Goal: Task Accomplishment & Management: Complete application form

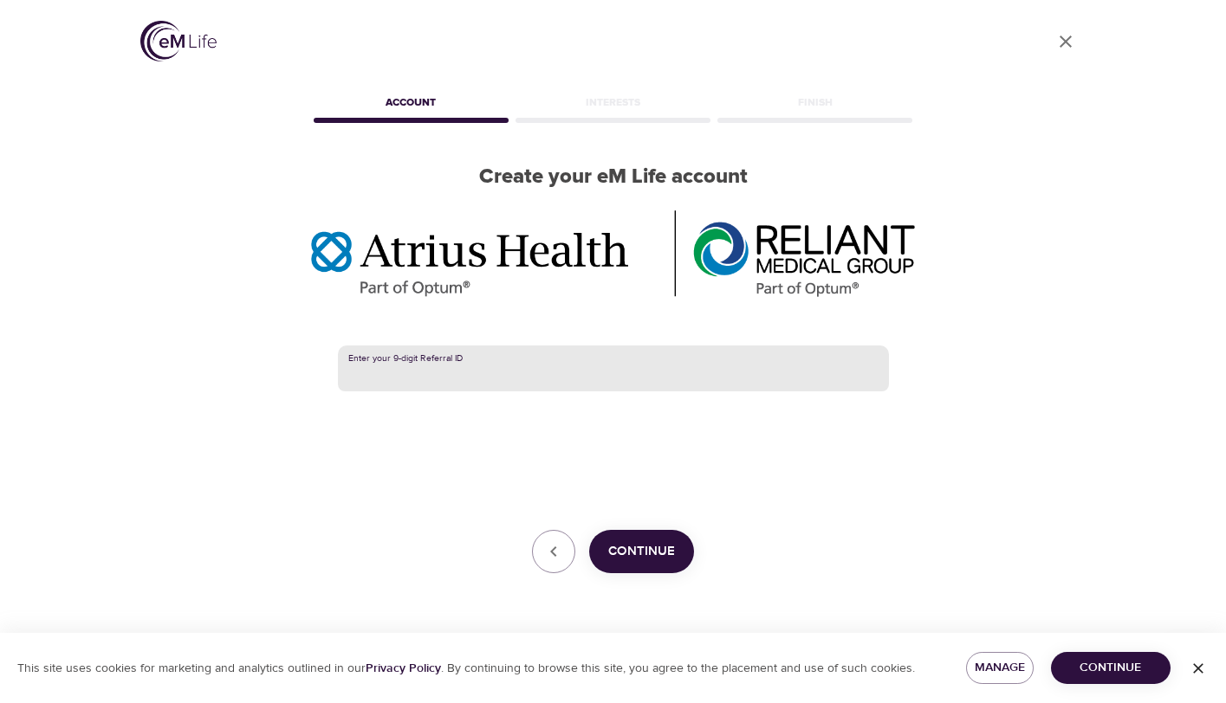
click at [449, 379] on input "text" at bounding box center [613, 369] width 551 height 47
paste input "387927007"
type input "387927007"
click at [636, 554] on span "Continue" at bounding box center [641, 552] width 67 height 23
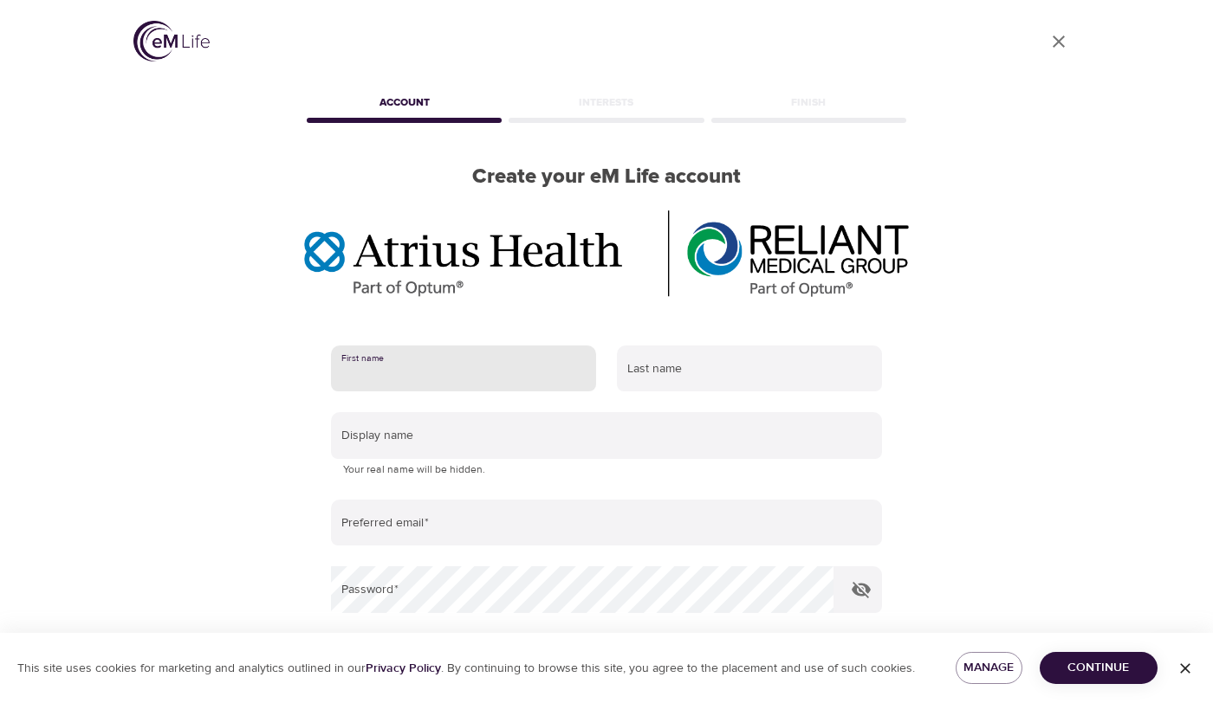
click at [450, 372] on input "text" at bounding box center [463, 369] width 265 height 47
type input "[PERSON_NAME]"
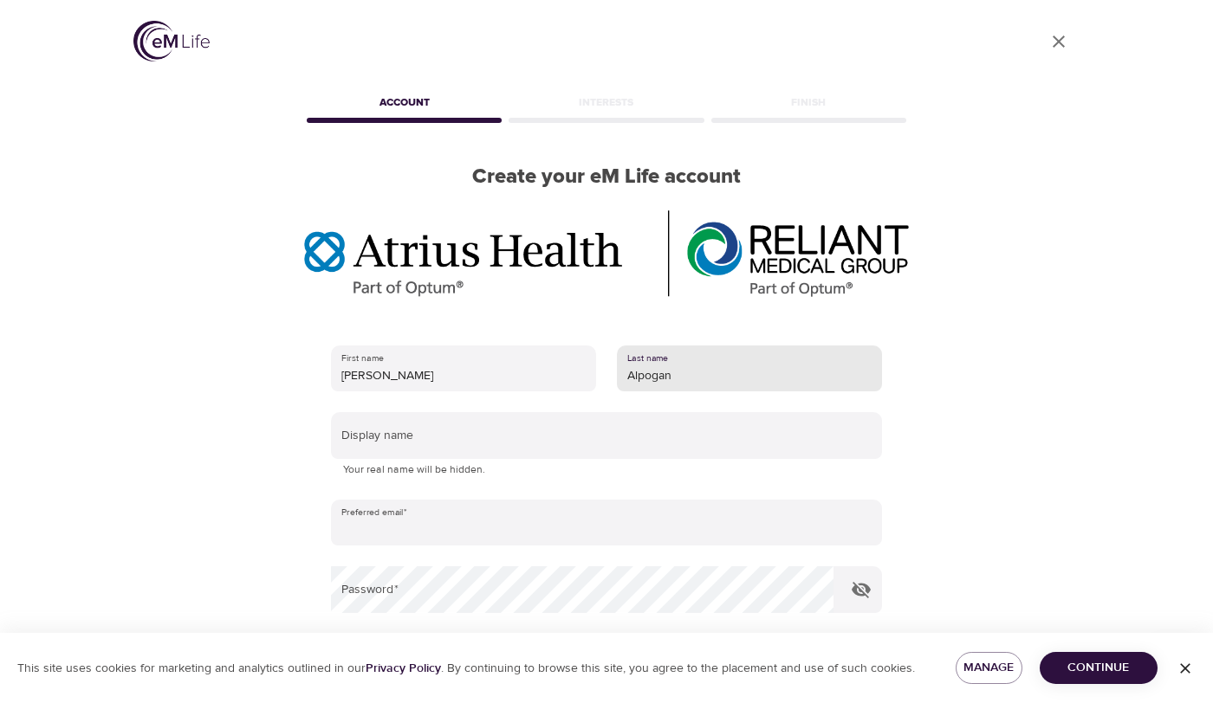
type input "[PERSON_NAME]"
type input "[EMAIL_ADDRESS][DOMAIN_NAME]"
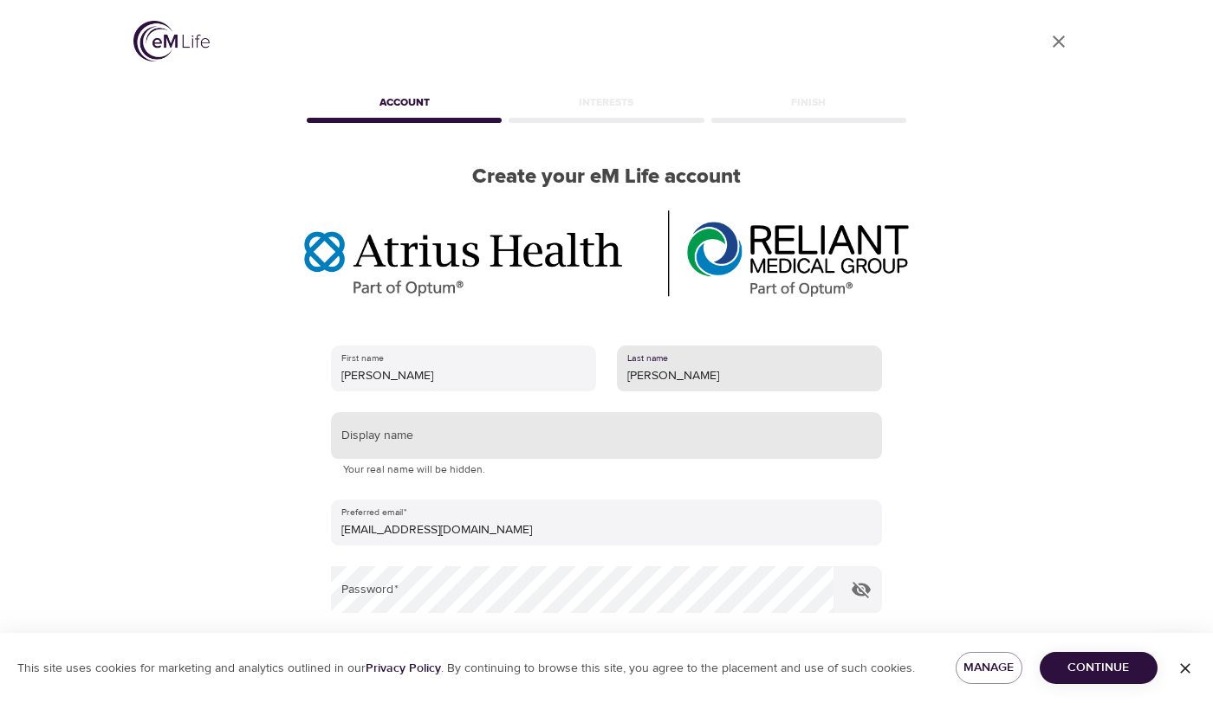
click at [359, 443] on input "text" at bounding box center [606, 435] width 551 height 47
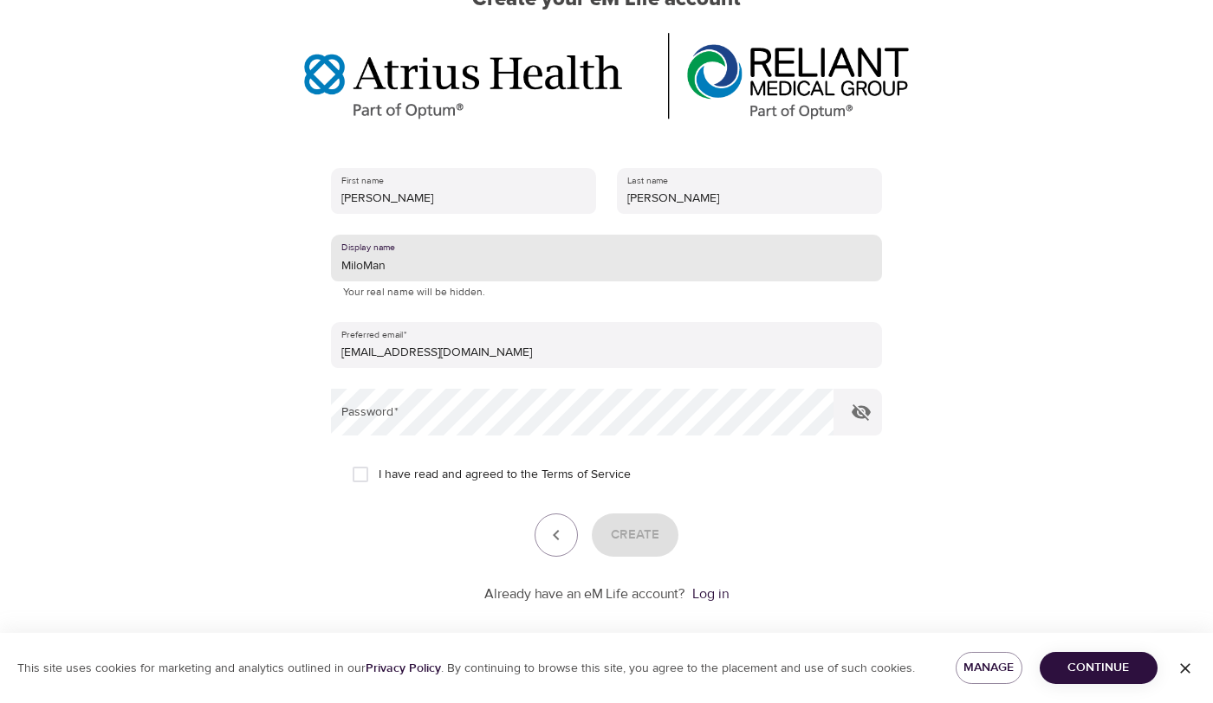
scroll to position [180, 0]
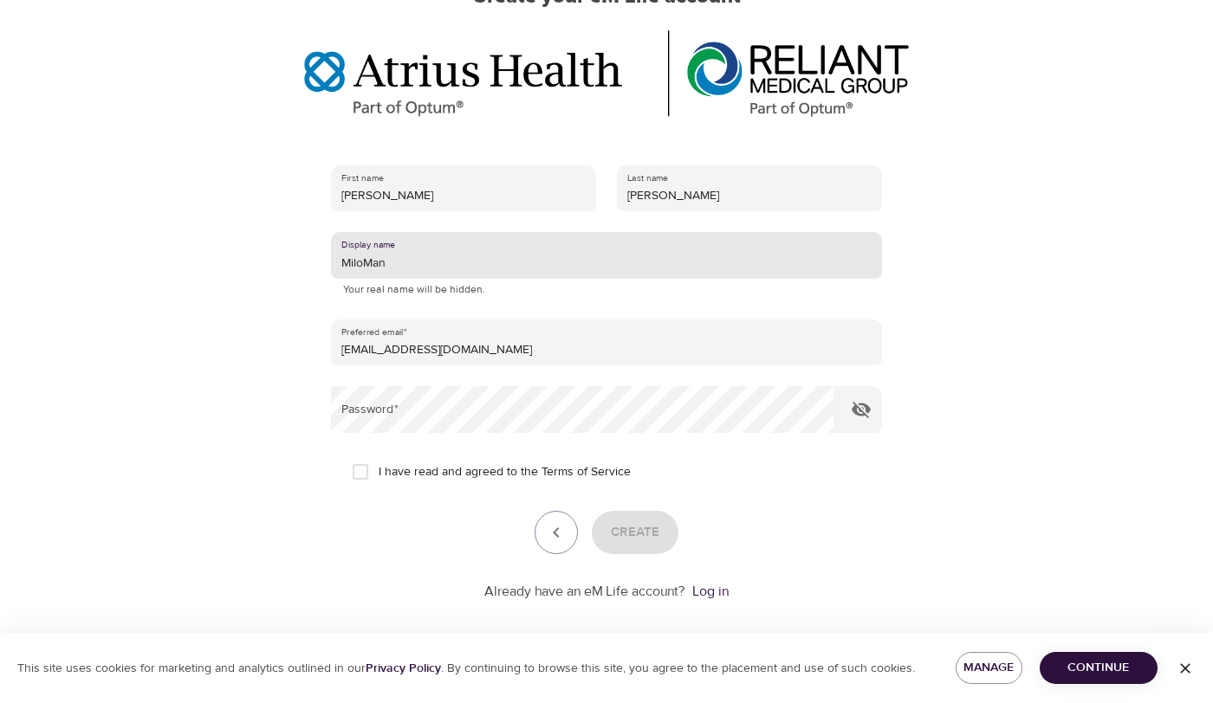
drag, startPoint x: 388, startPoint y: 265, endPoint x: 363, endPoint y: 264, distance: 25.1
click at [363, 264] on input "MiloMan" at bounding box center [606, 255] width 551 height 47
type input "[PERSON_NAME]"
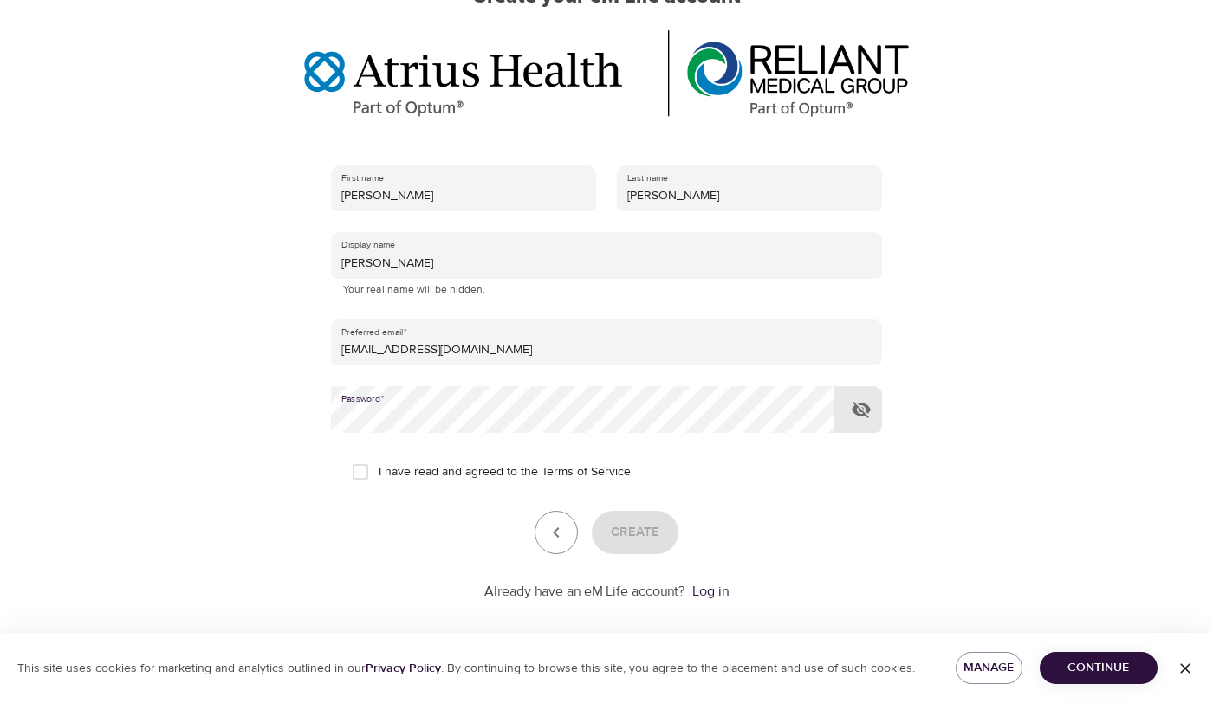
click at [366, 473] on input "I have read and agreed to the Terms of Service" at bounding box center [360, 472] width 36 height 36
checkbox input "true"
click at [646, 541] on span "Create" at bounding box center [635, 533] width 49 height 23
click at [862, 413] on icon "button" at bounding box center [861, 410] width 19 height 16
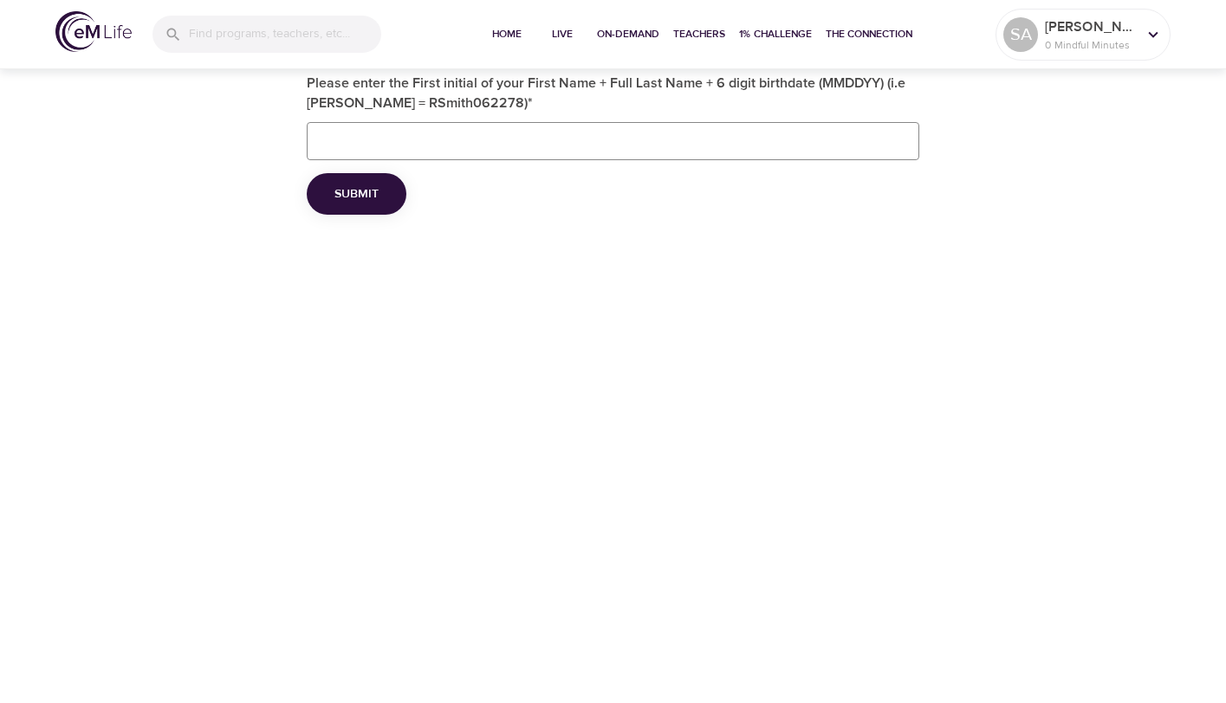
click at [437, 146] on input "Please enter the First initial of your First Name + Full Last Name + 6 digit bi…" at bounding box center [613, 141] width 613 height 38
click at [454, 139] on input "SAlpoganarslan04291975" at bounding box center [613, 141] width 613 height 38
type input "SAlpoganarslan042975"
click at [356, 200] on span "Submit" at bounding box center [356, 195] width 44 height 22
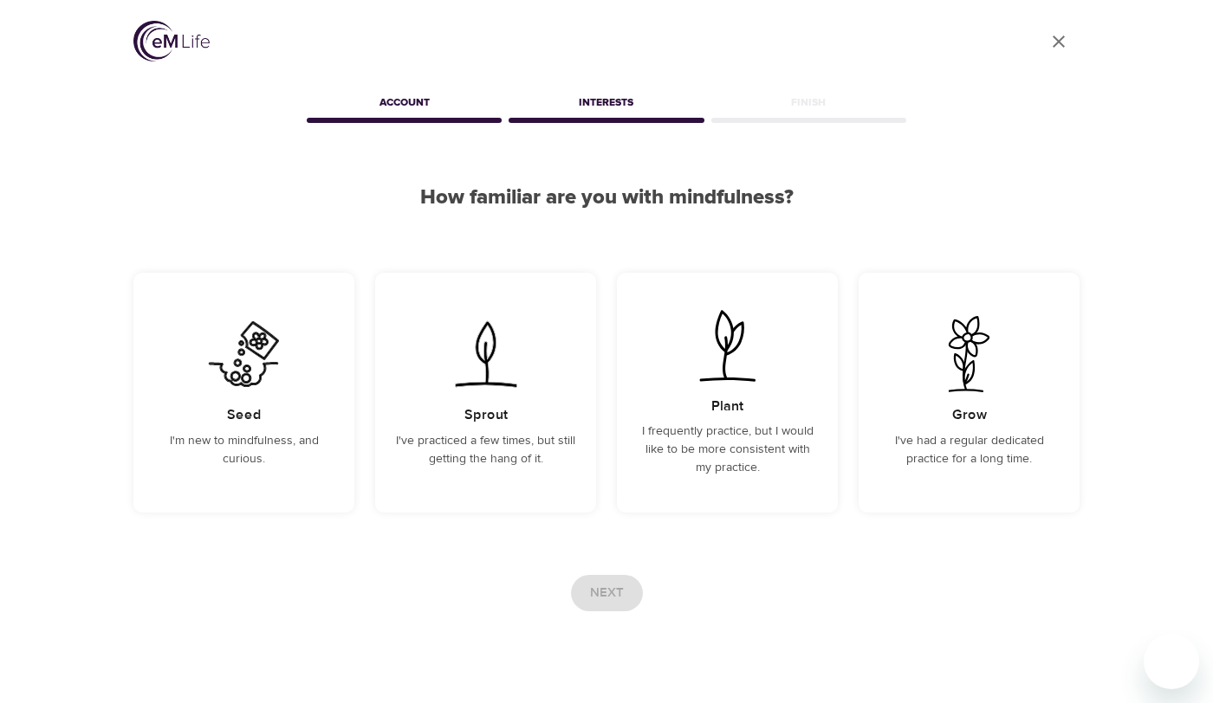
scroll to position [32, 0]
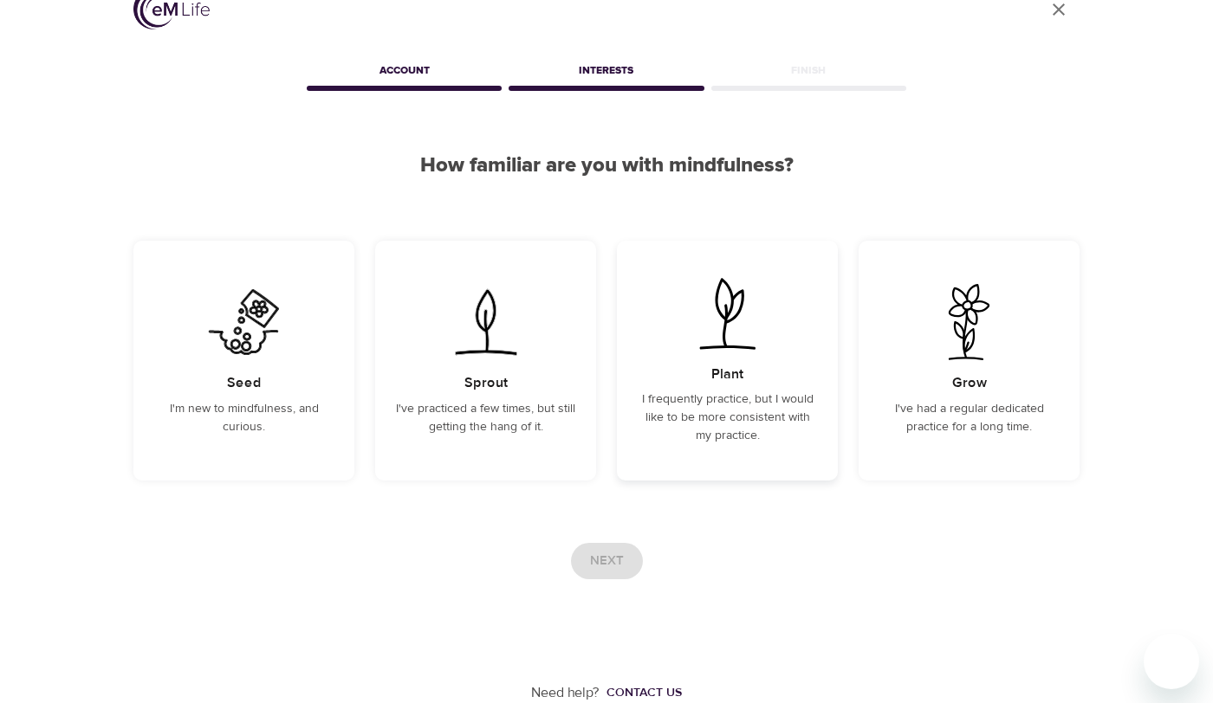
click at [716, 405] on p "I frequently practice, but I would like to be more consistent with my practice." at bounding box center [727, 418] width 179 height 55
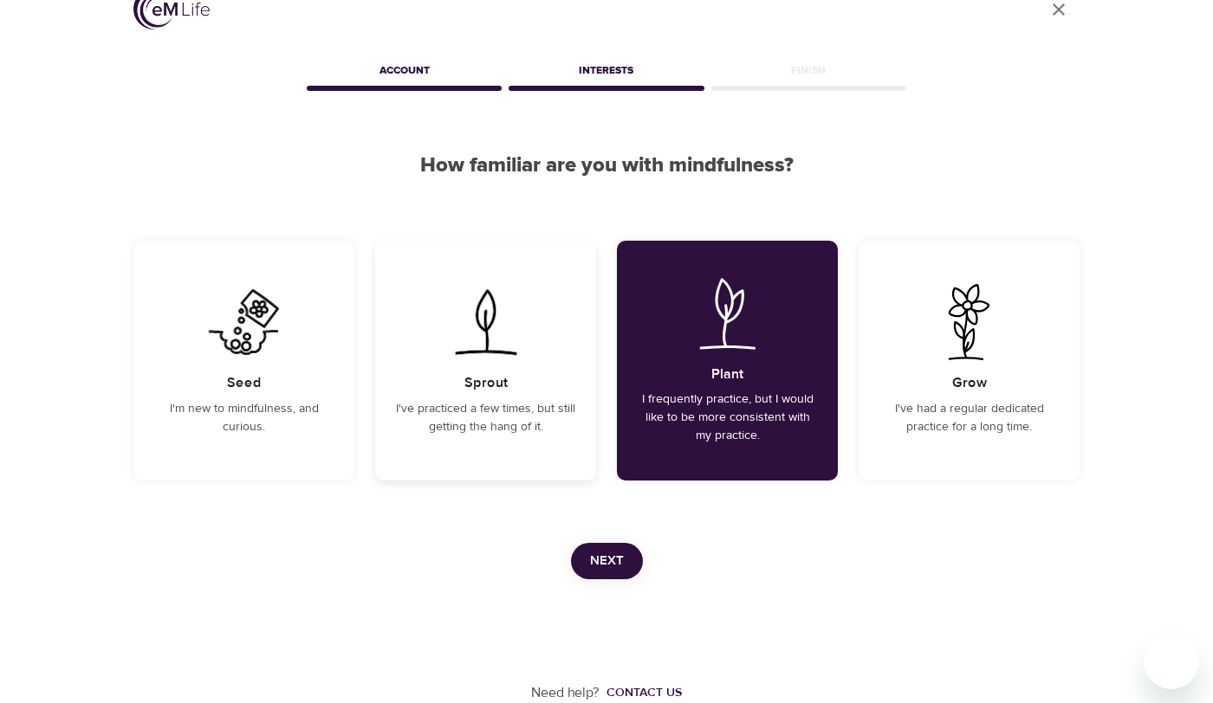
click at [480, 399] on div "Sprout I've practiced a few times, but still getting the hang of it." at bounding box center [485, 361] width 221 height 240
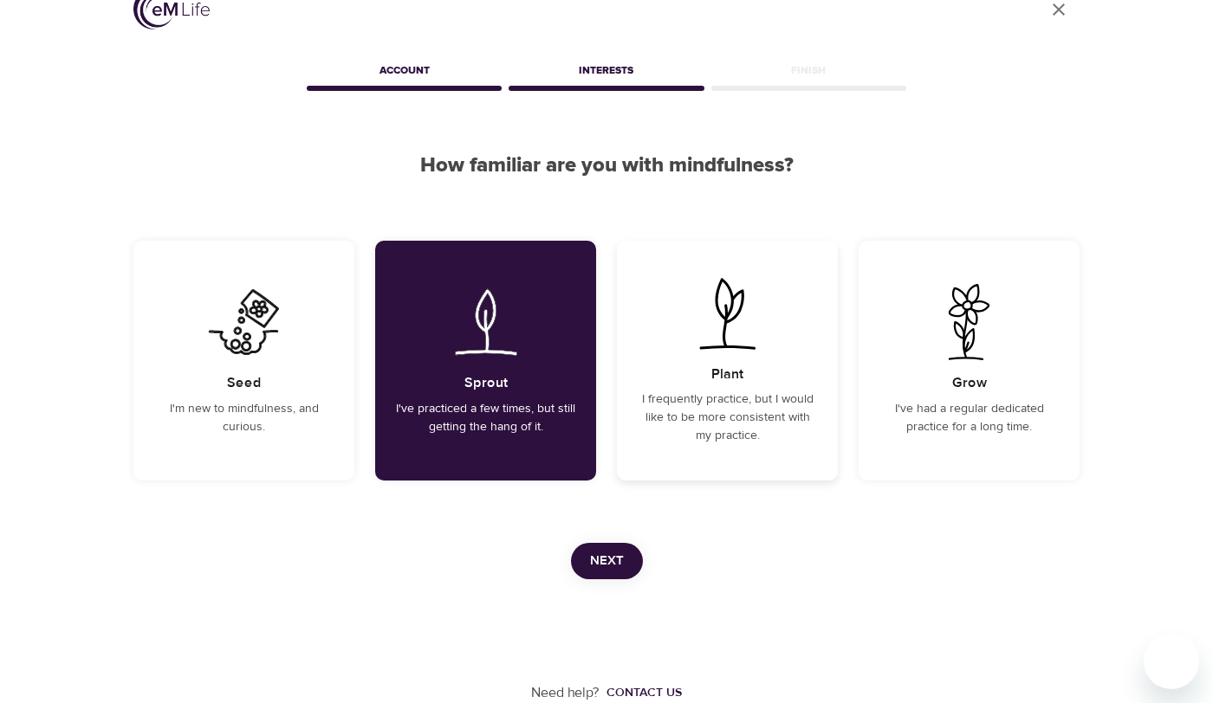
click at [734, 393] on p "I frequently practice, but I would like to be more consistent with my practice." at bounding box center [727, 418] width 179 height 55
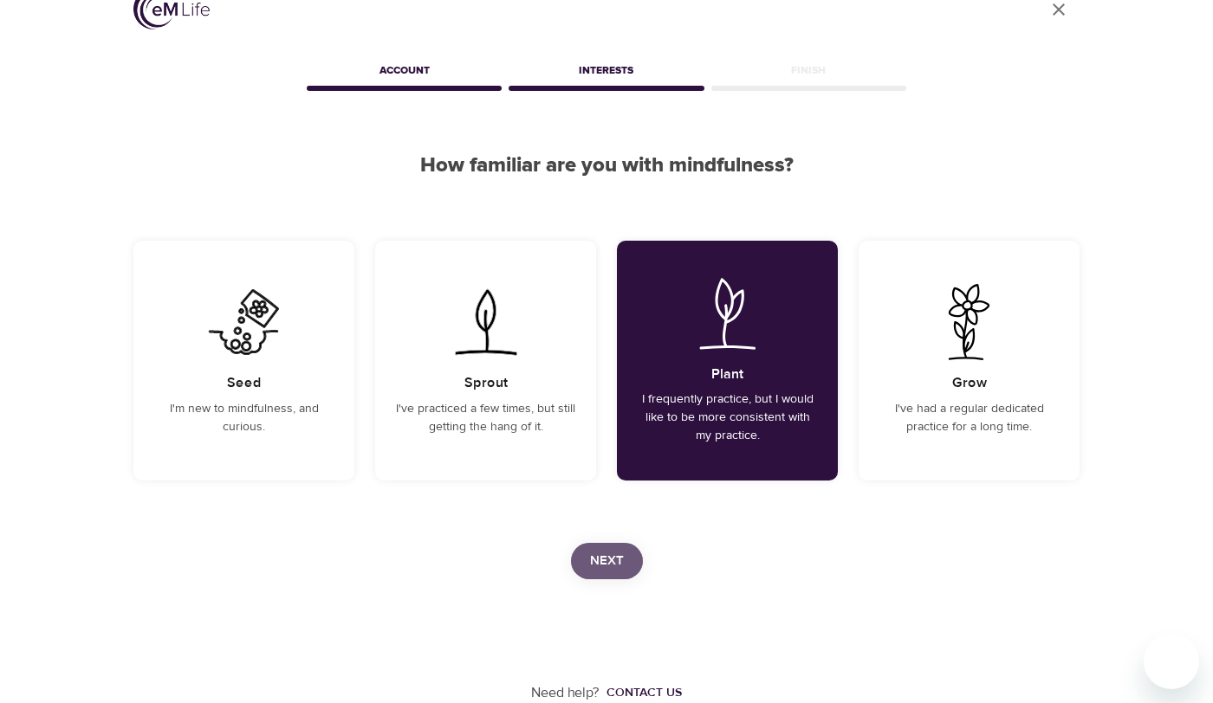
click at [622, 554] on span "Next" at bounding box center [607, 561] width 34 height 23
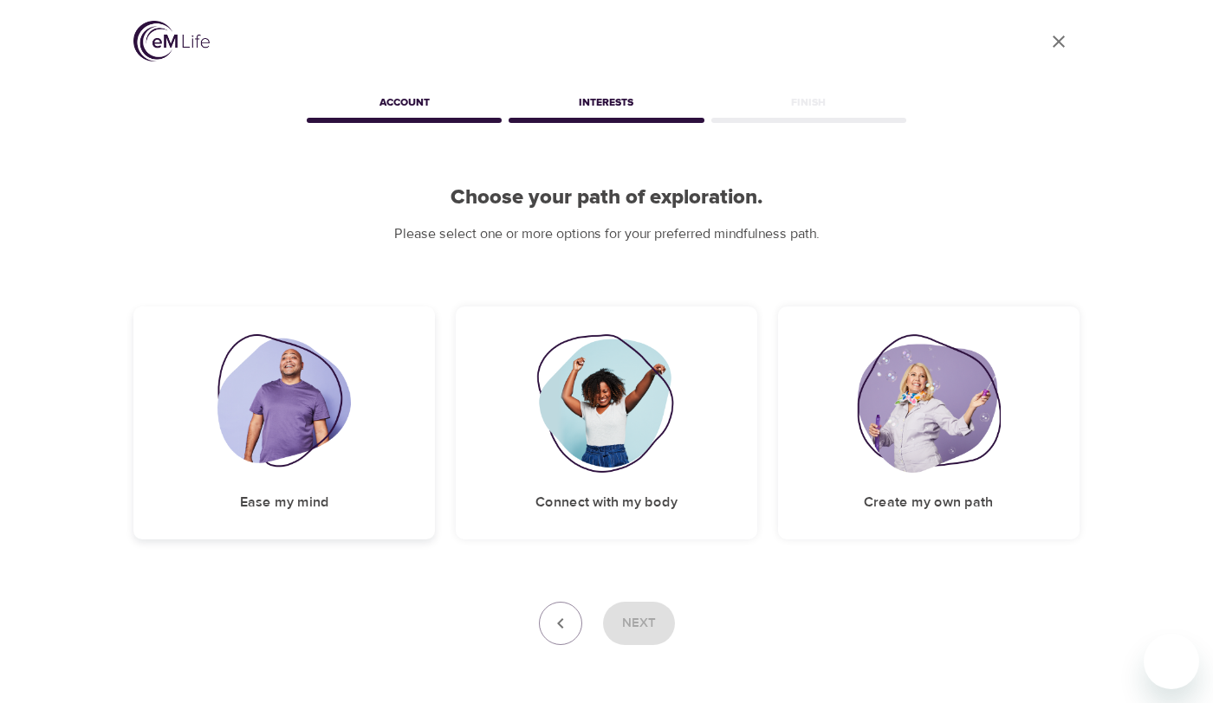
click at [273, 495] on h5 "Ease my mind" at bounding box center [284, 503] width 89 height 18
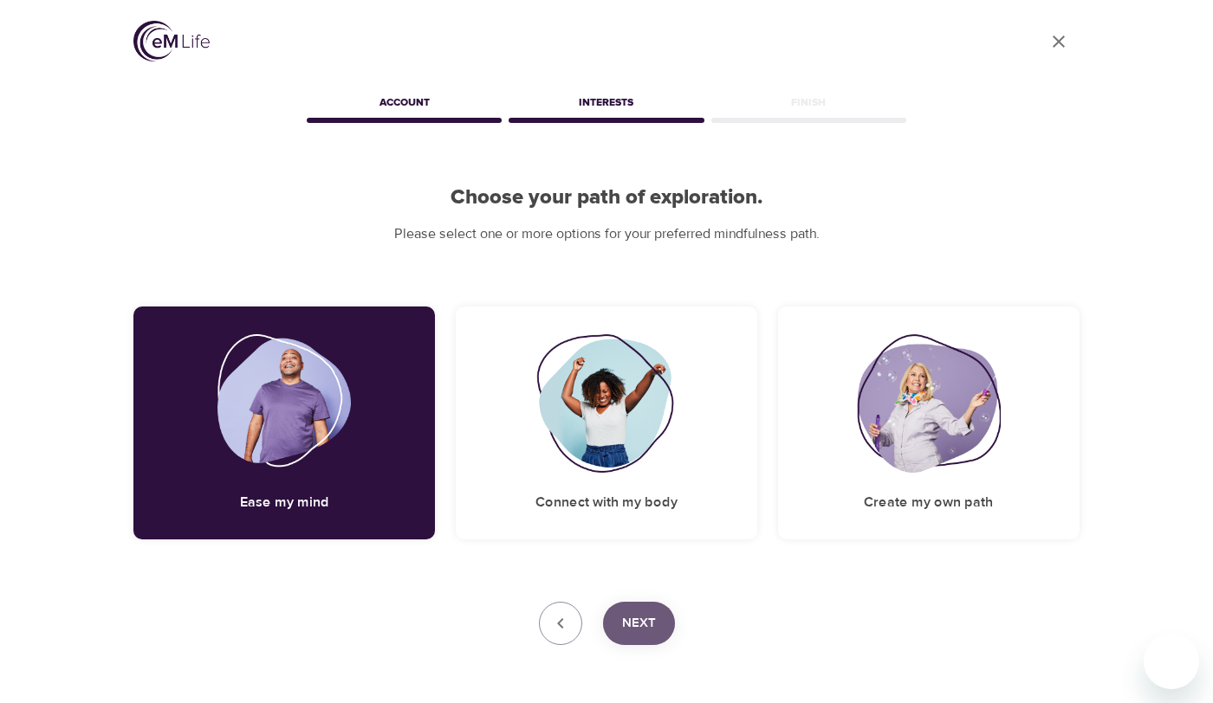
click at [639, 628] on span "Next" at bounding box center [639, 624] width 34 height 23
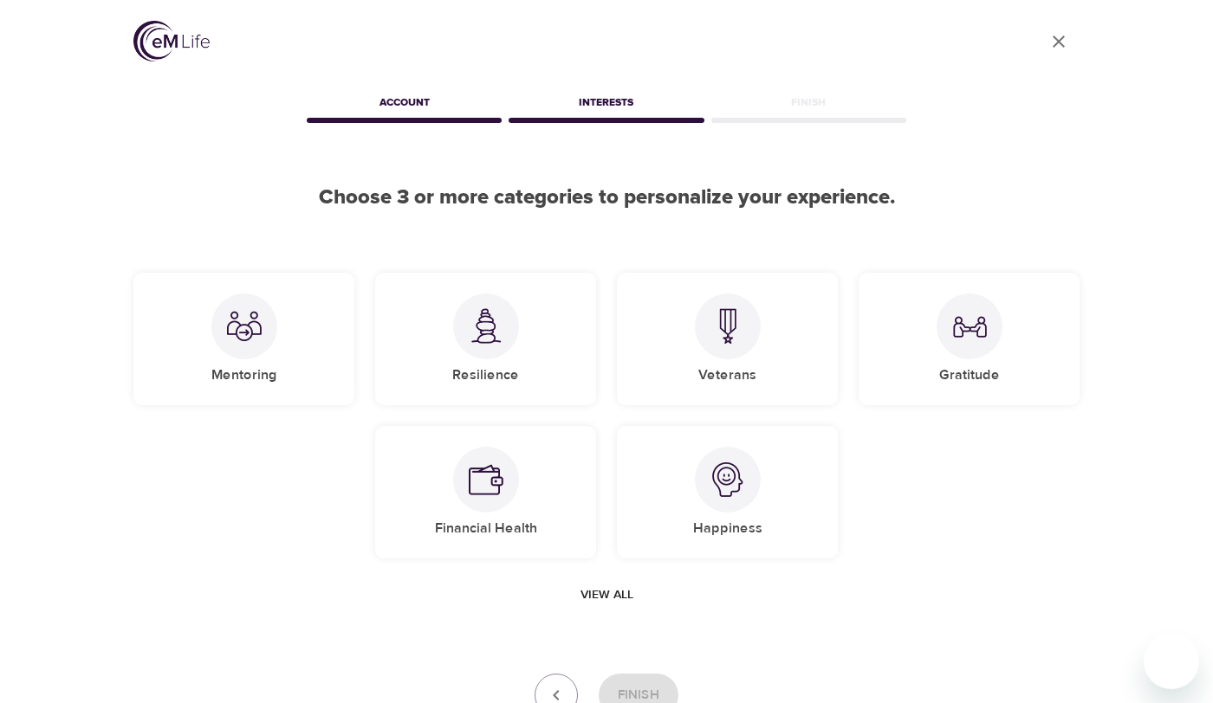
click at [606, 601] on span "View all" at bounding box center [606, 596] width 53 height 22
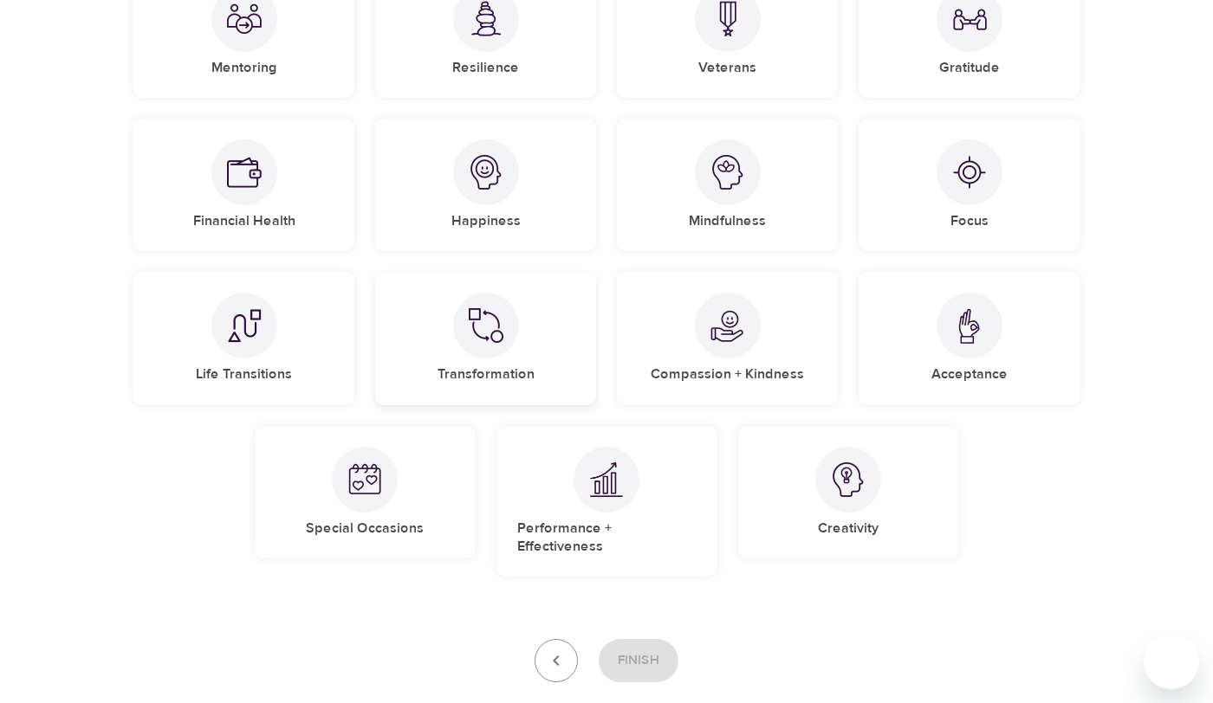
scroll to position [311, 0]
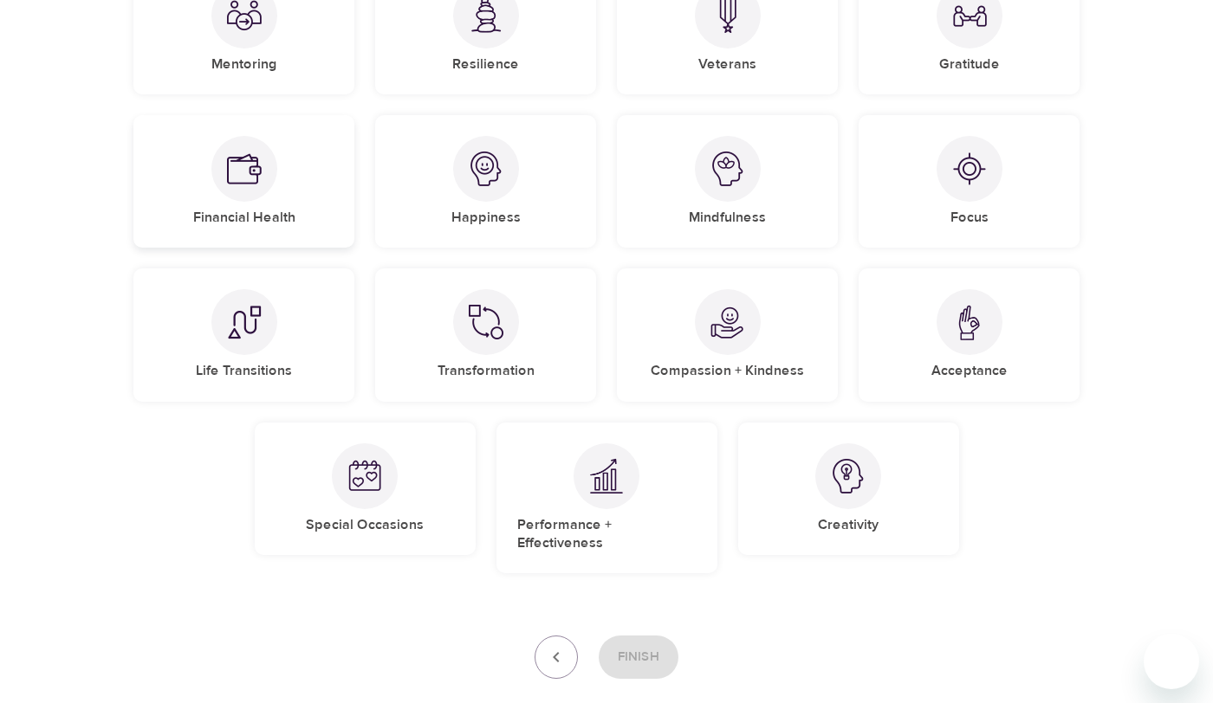
click at [266, 189] on div at bounding box center [244, 169] width 66 height 66
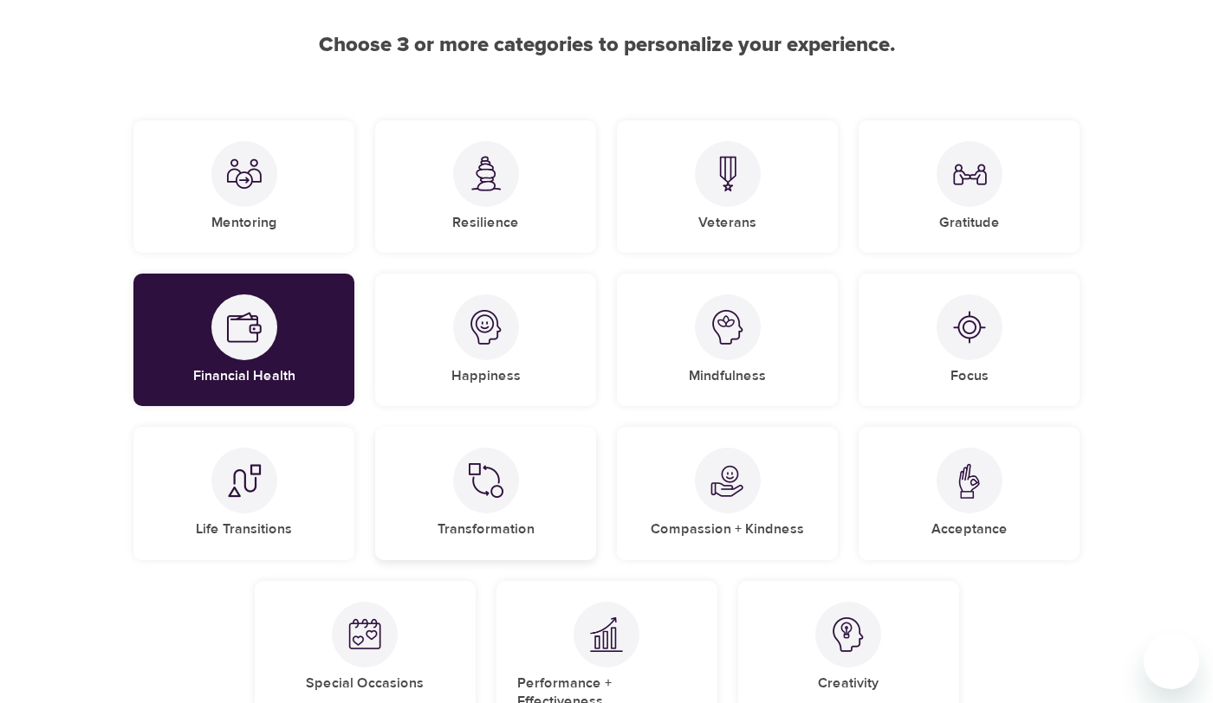
scroll to position [152, 0]
click at [976, 195] on div at bounding box center [970, 175] width 66 height 66
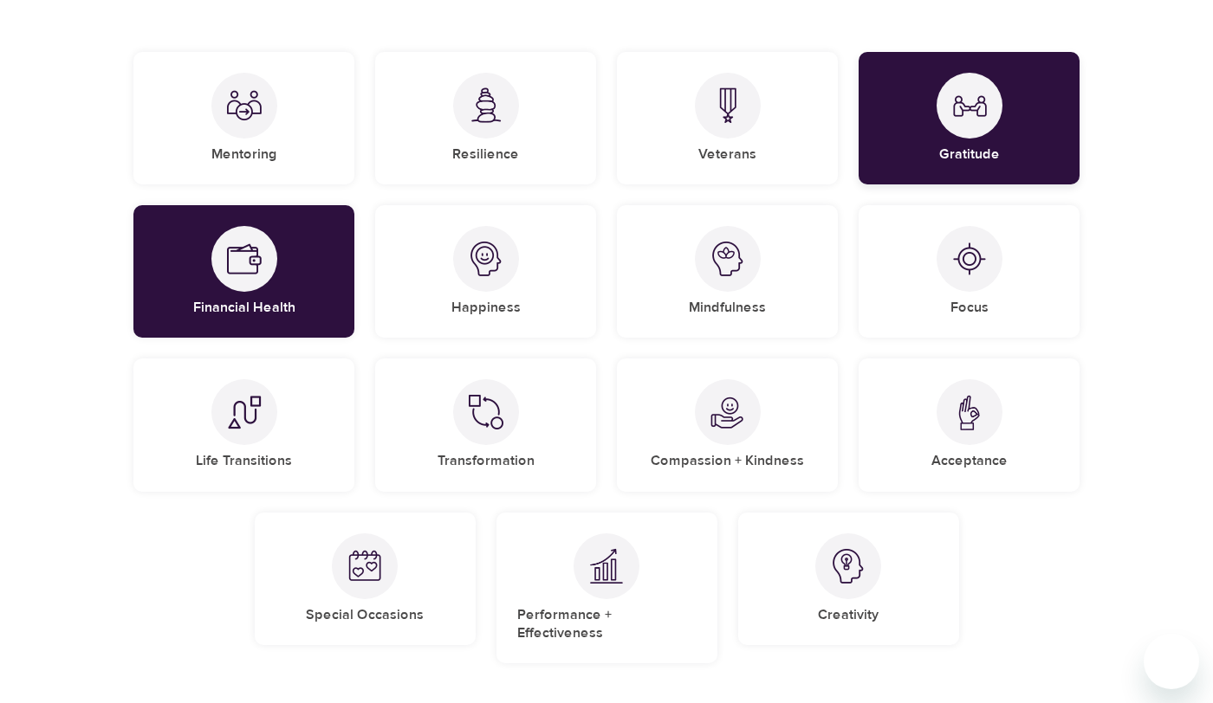
scroll to position [211, 0]
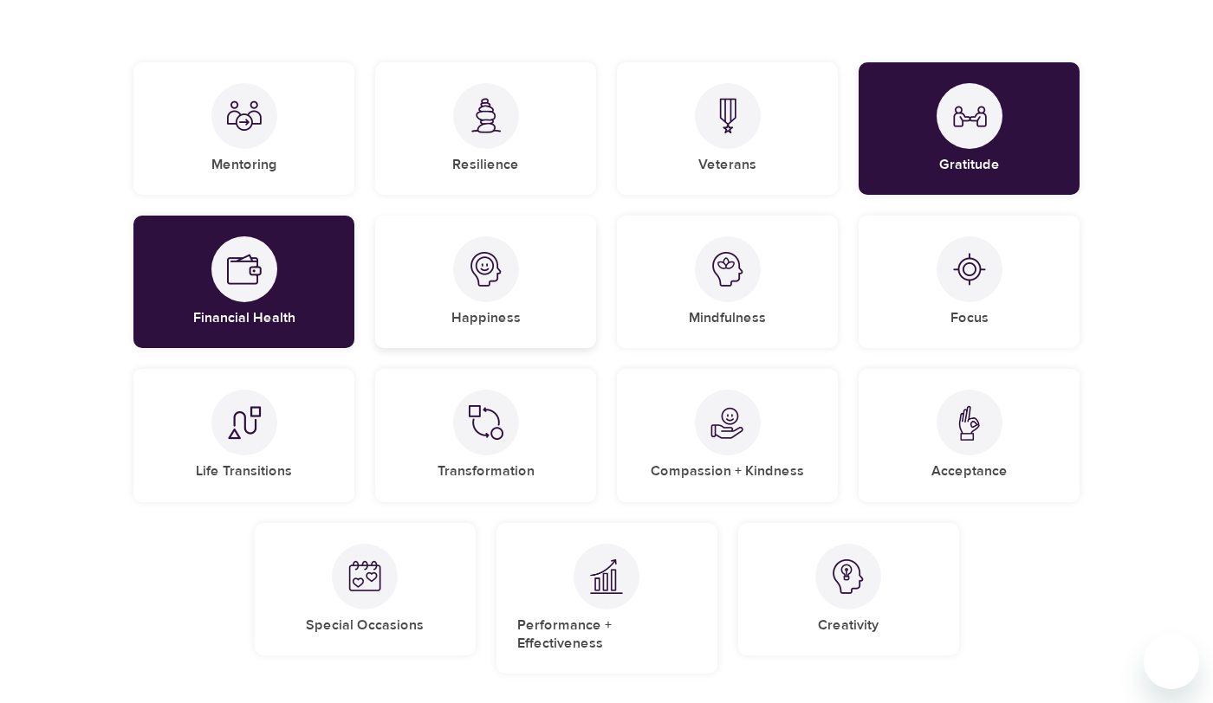
click at [482, 309] on h5 "Happiness" at bounding box center [485, 318] width 69 height 18
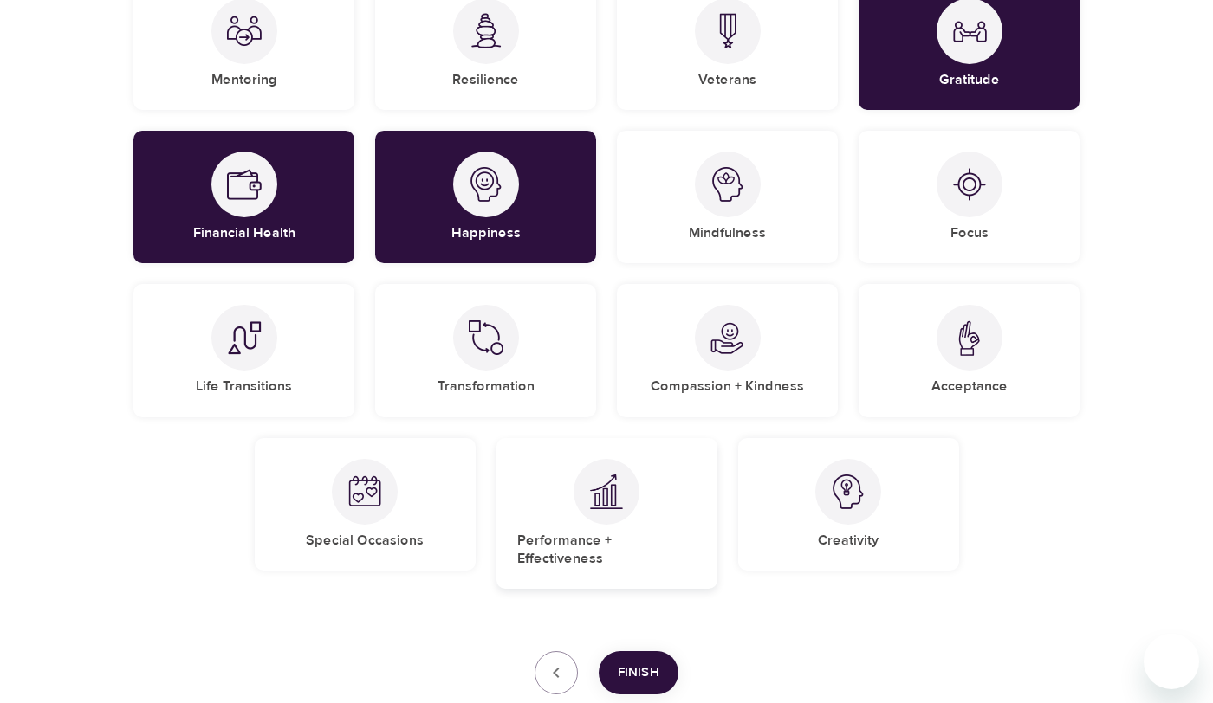
scroll to position [389, 0]
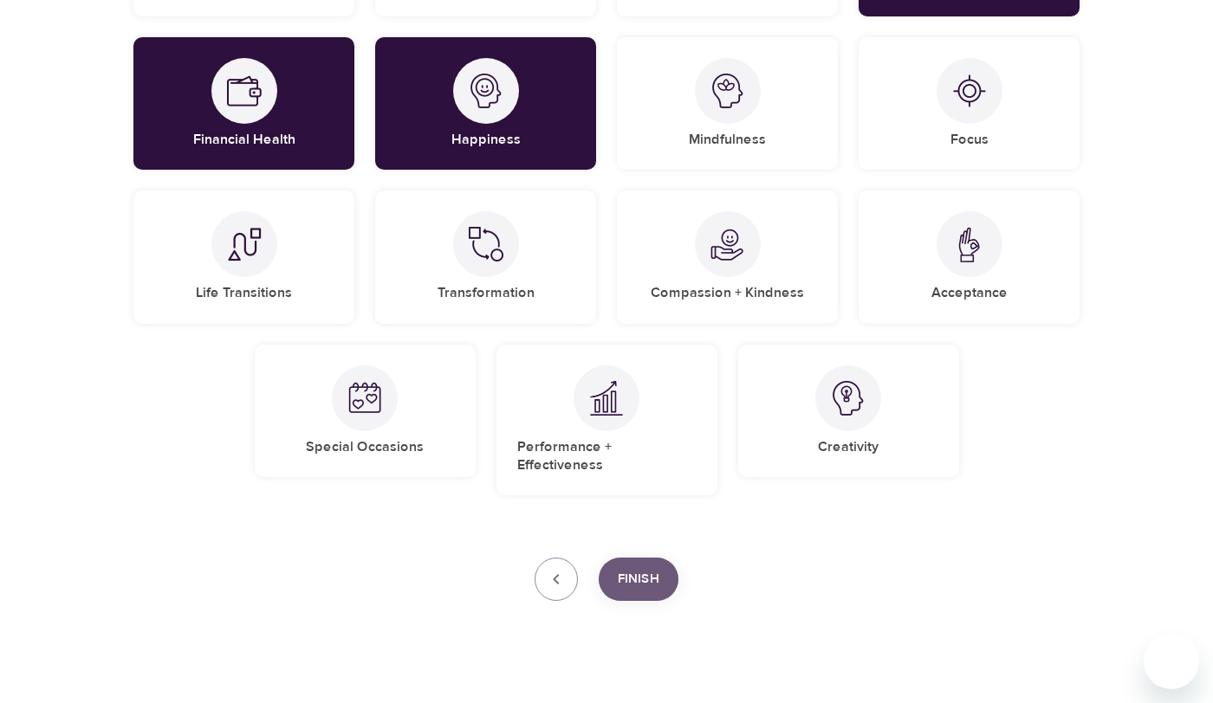
click at [651, 568] on span "Finish" at bounding box center [639, 579] width 42 height 23
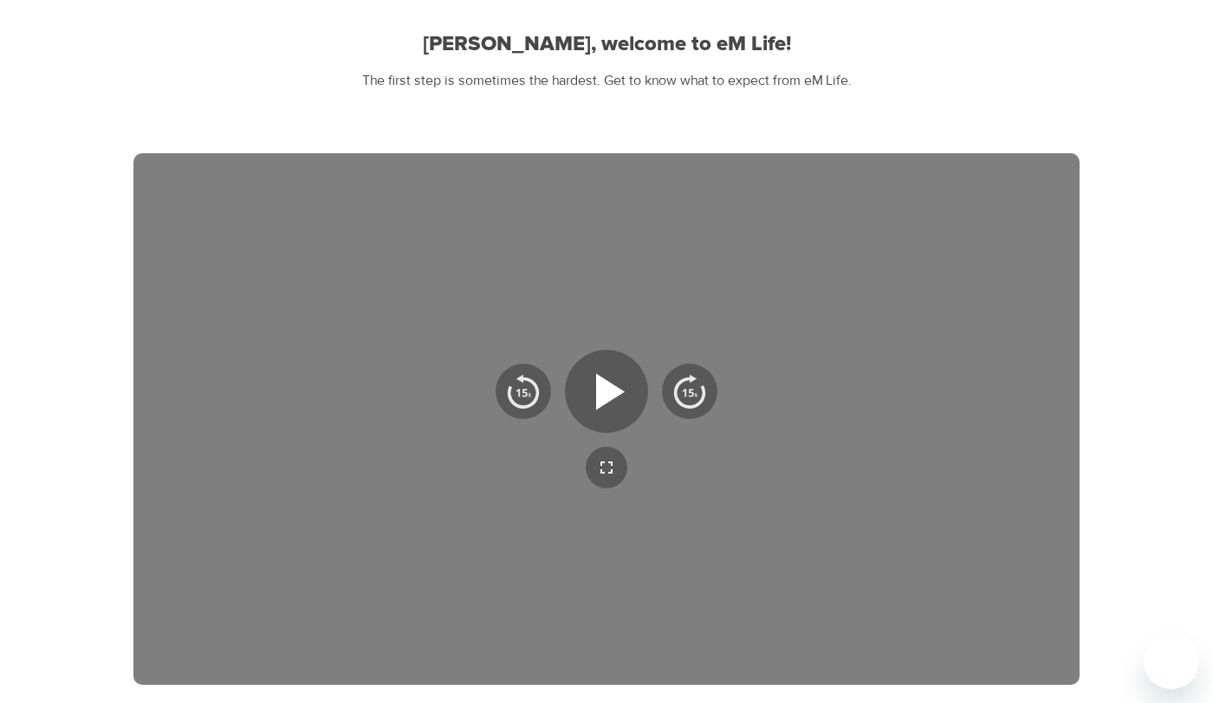
scroll to position [155, 0]
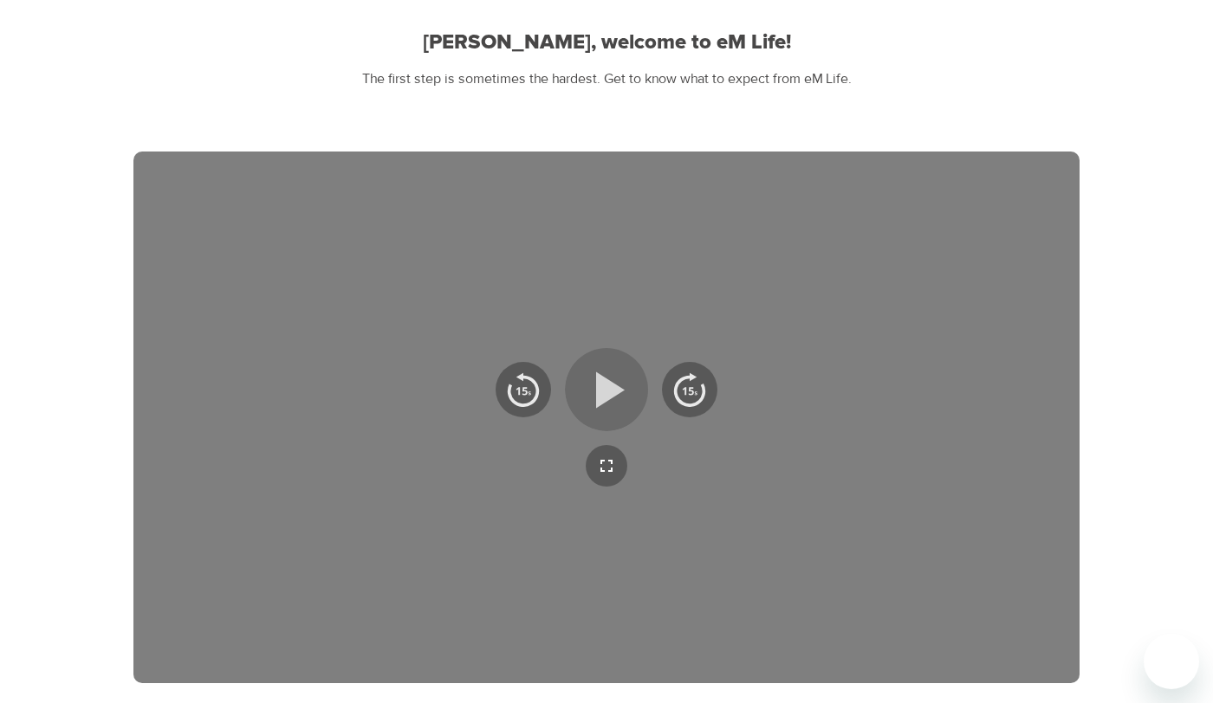
click at [604, 392] on icon "button" at bounding box center [610, 390] width 29 height 36
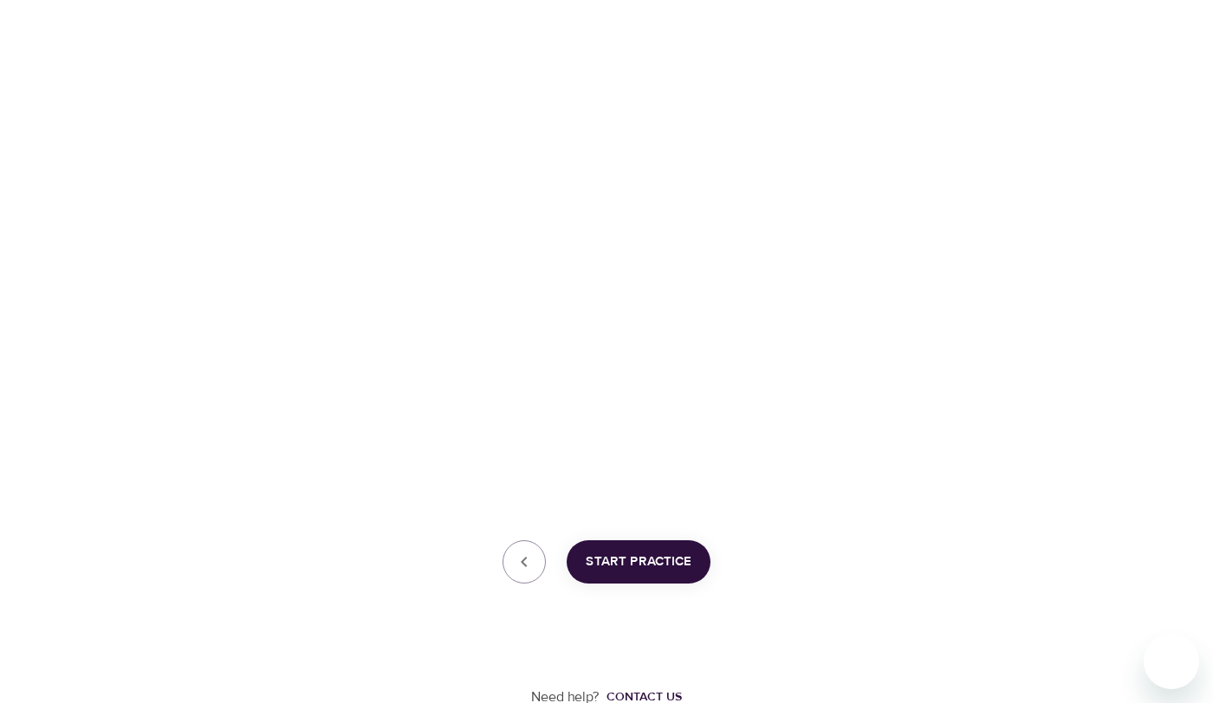
scroll to position [362, 0]
click at [646, 560] on span "Start Practice" at bounding box center [639, 560] width 106 height 23
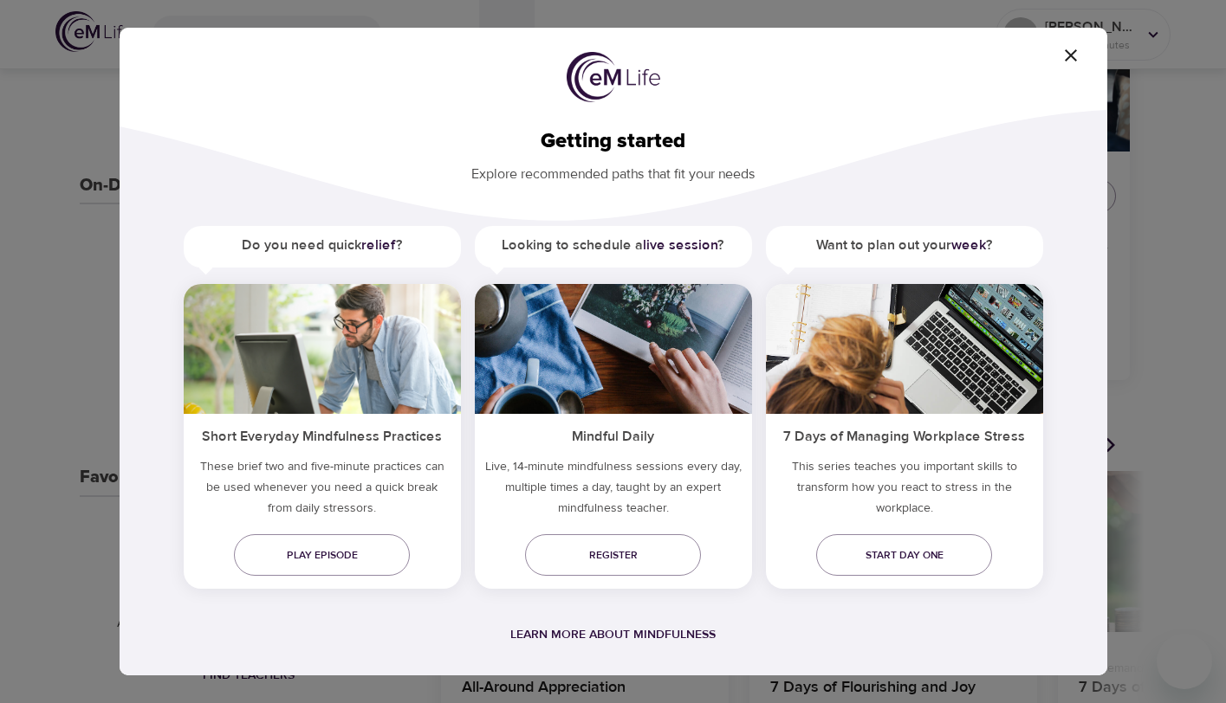
click at [1073, 54] on icon "button" at bounding box center [1070, 55] width 21 height 21
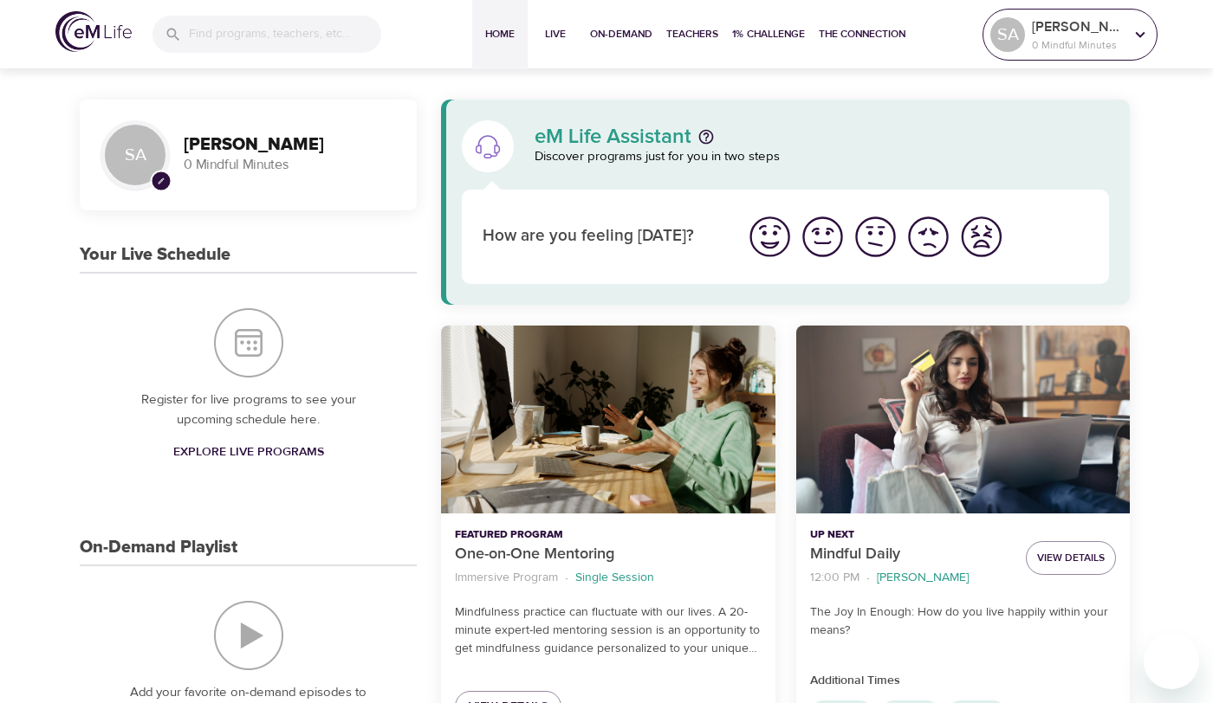
click at [1139, 35] on icon at bounding box center [1141, 34] width 10 height 6
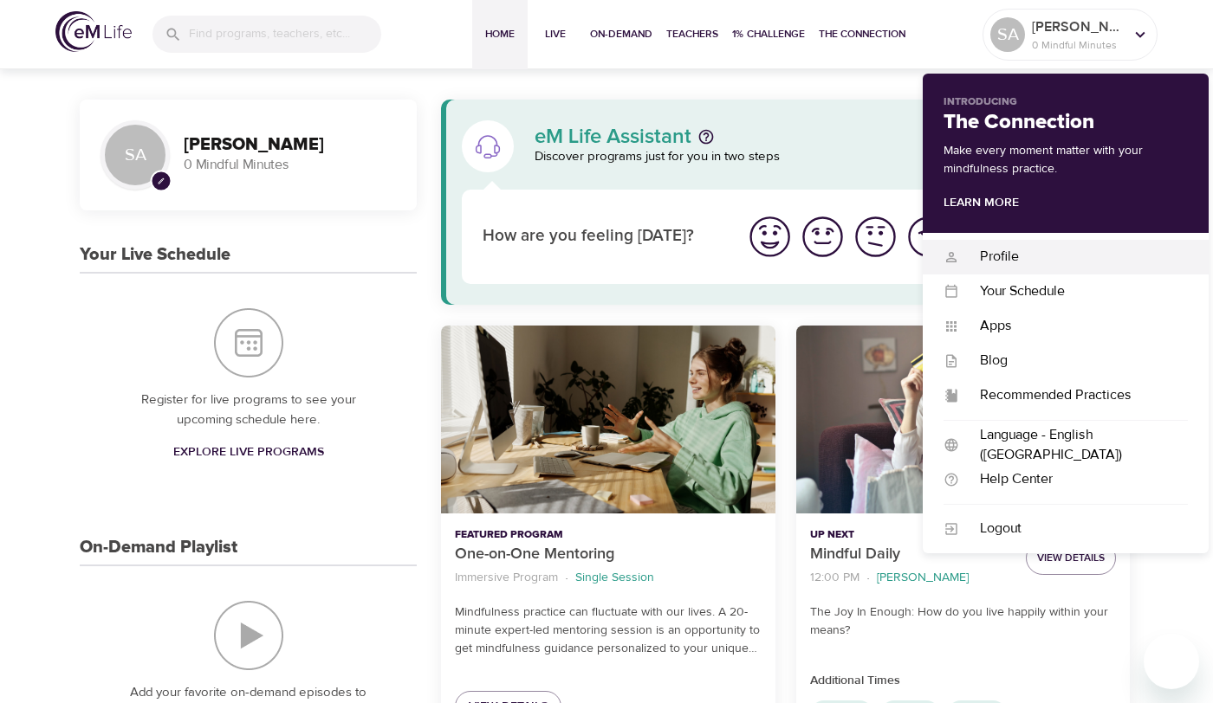
click at [1002, 253] on div "Profile" at bounding box center [1073, 257] width 229 height 20
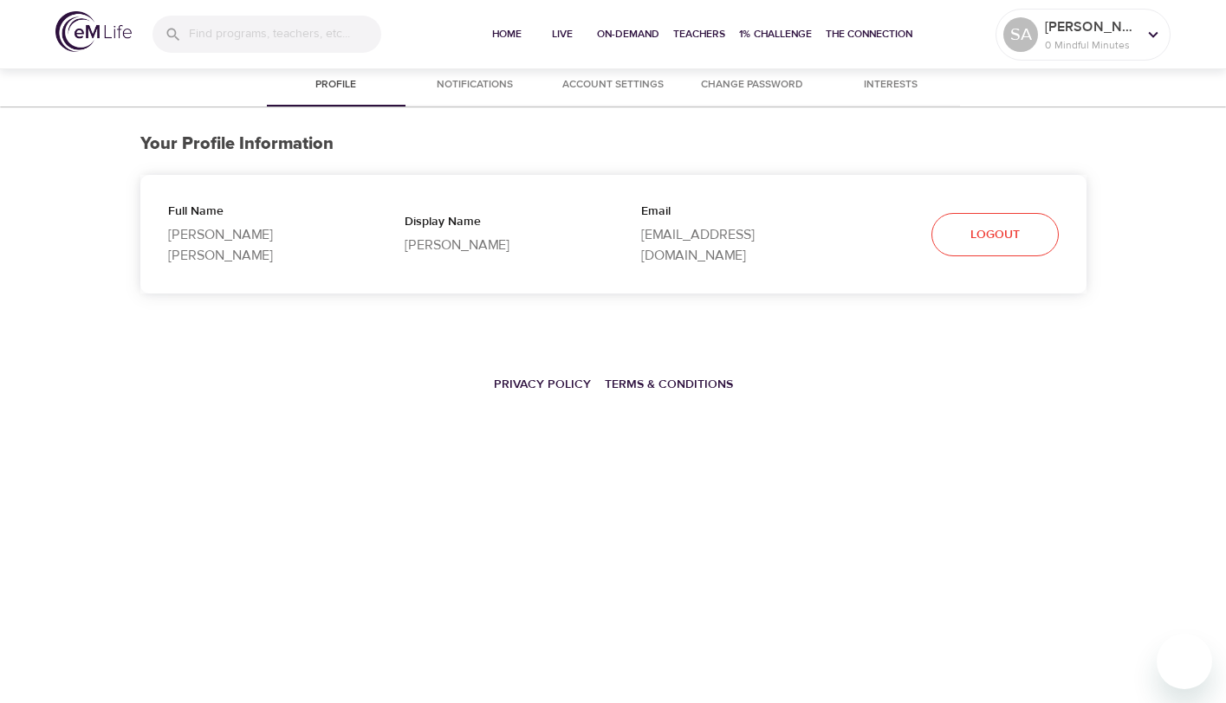
click at [436, 237] on p "[PERSON_NAME]" at bounding box center [495, 245] width 181 height 21
click at [610, 88] on span "Account Settings" at bounding box center [613, 85] width 118 height 18
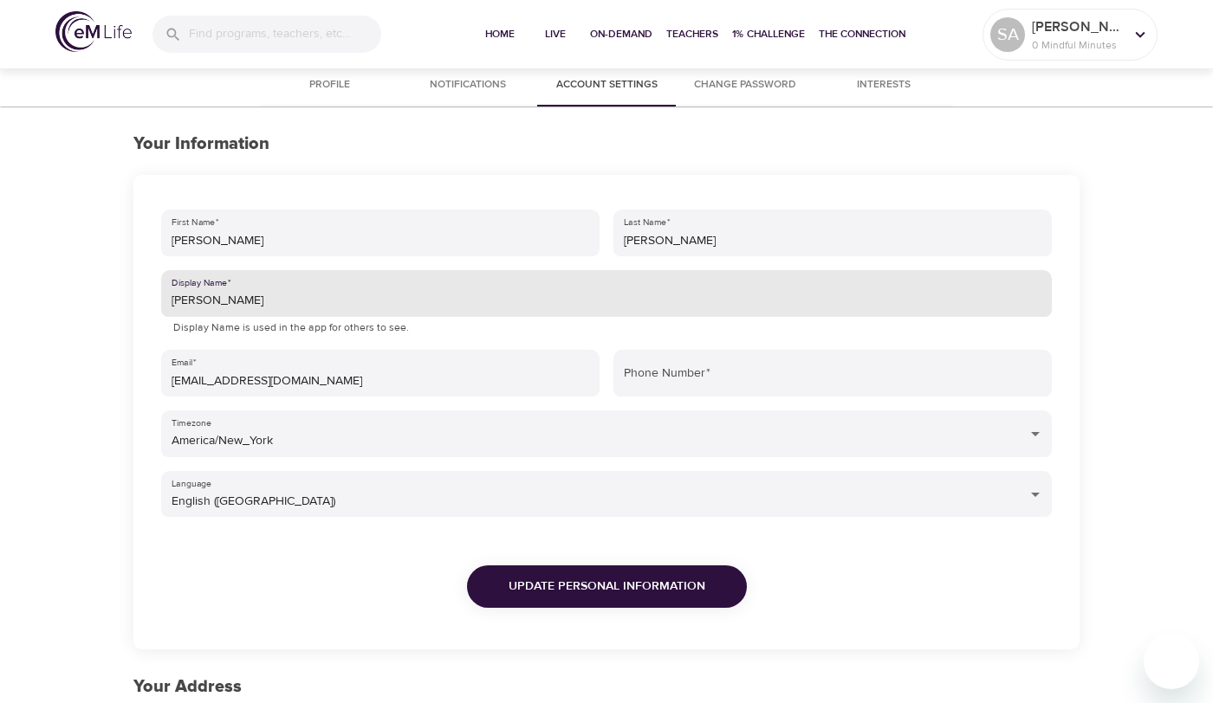
drag, startPoint x: 210, startPoint y: 308, endPoint x: 148, endPoint y: 309, distance: 61.5
click at [148, 309] on div "First Name   * [PERSON_NAME] Last Name   * [PERSON_NAME] Display Name   * [PERS…" at bounding box center [606, 412] width 946 height 475
type input "M"
type input "[PERSON_NAME]"
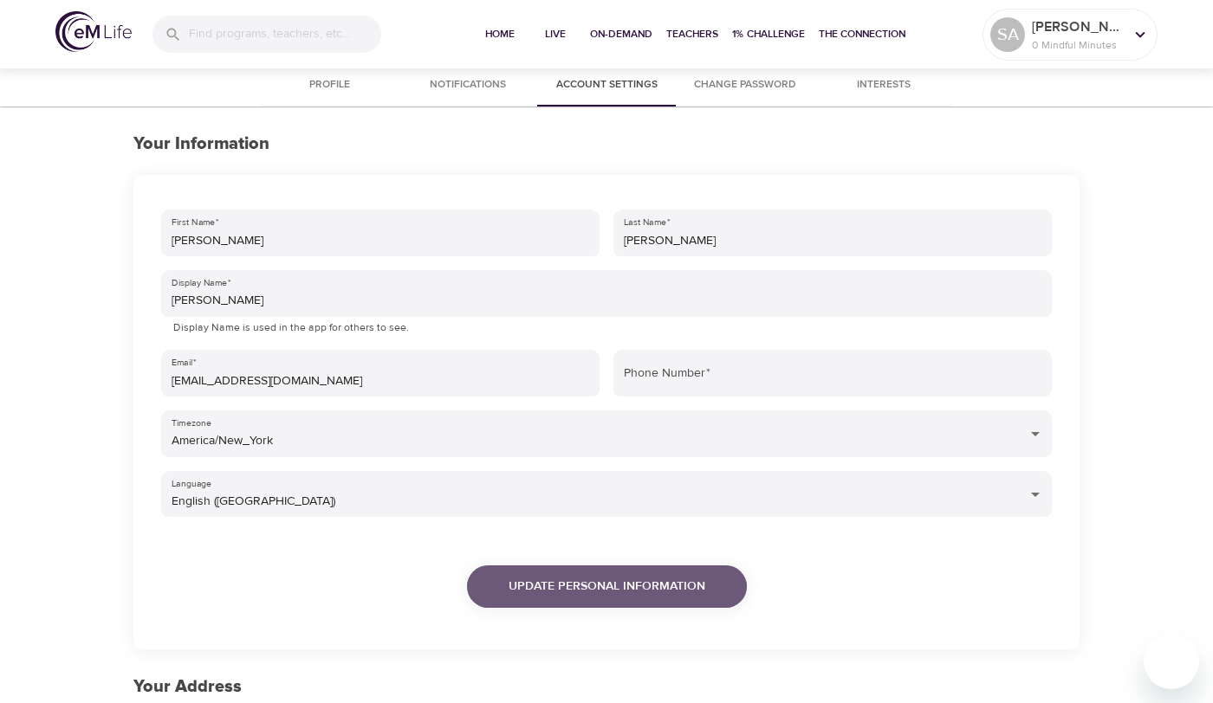
click at [561, 590] on span "Update Personal Information" at bounding box center [607, 587] width 197 height 22
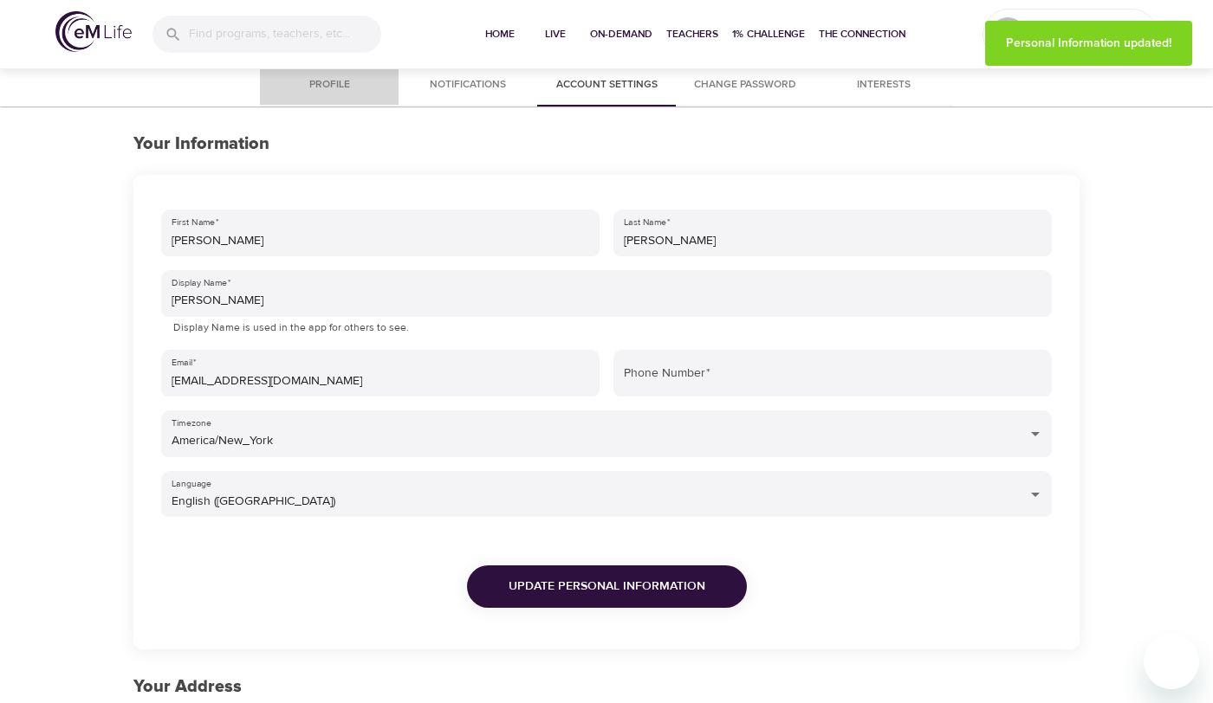
click at [317, 87] on span "Profile" at bounding box center [329, 85] width 118 height 18
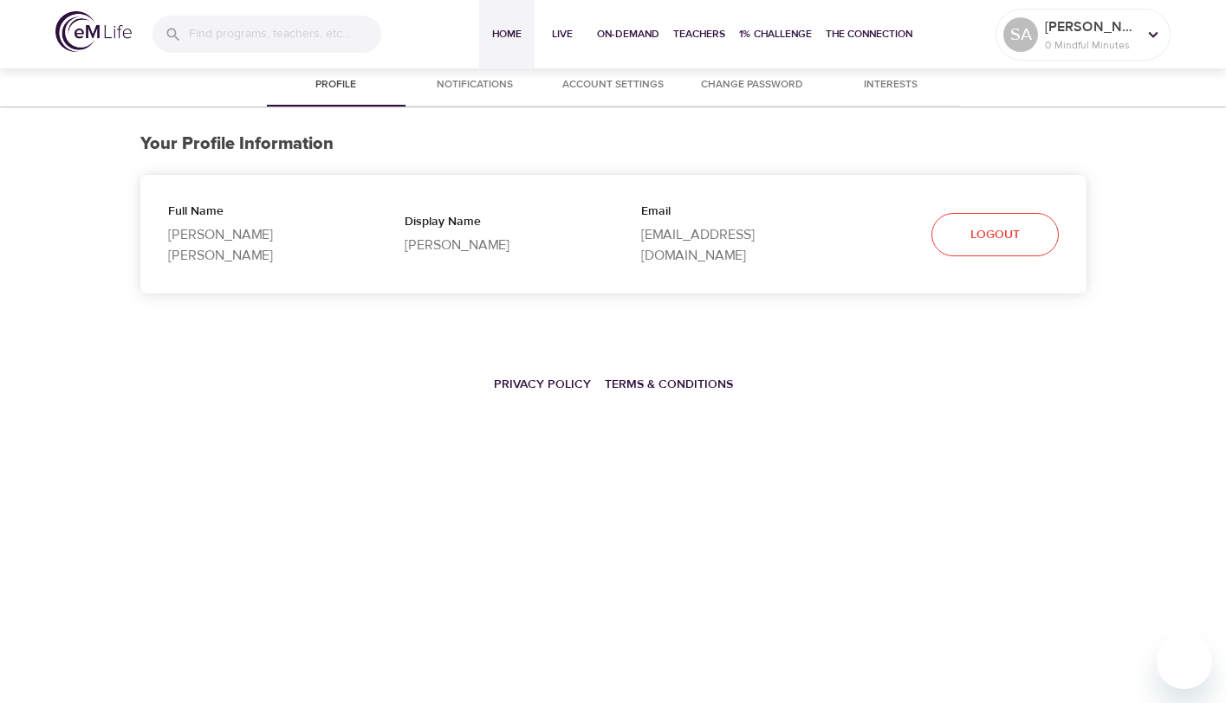
click at [507, 32] on span "Home" at bounding box center [507, 34] width 42 height 18
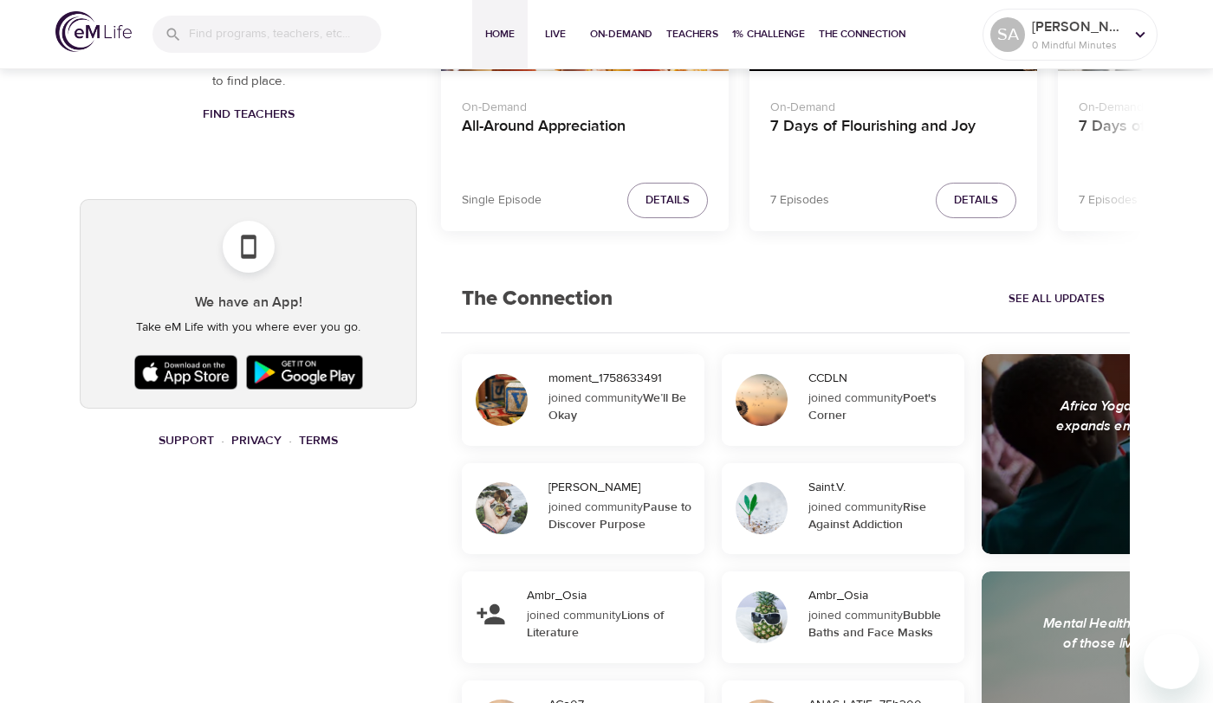
scroll to position [927, 0]
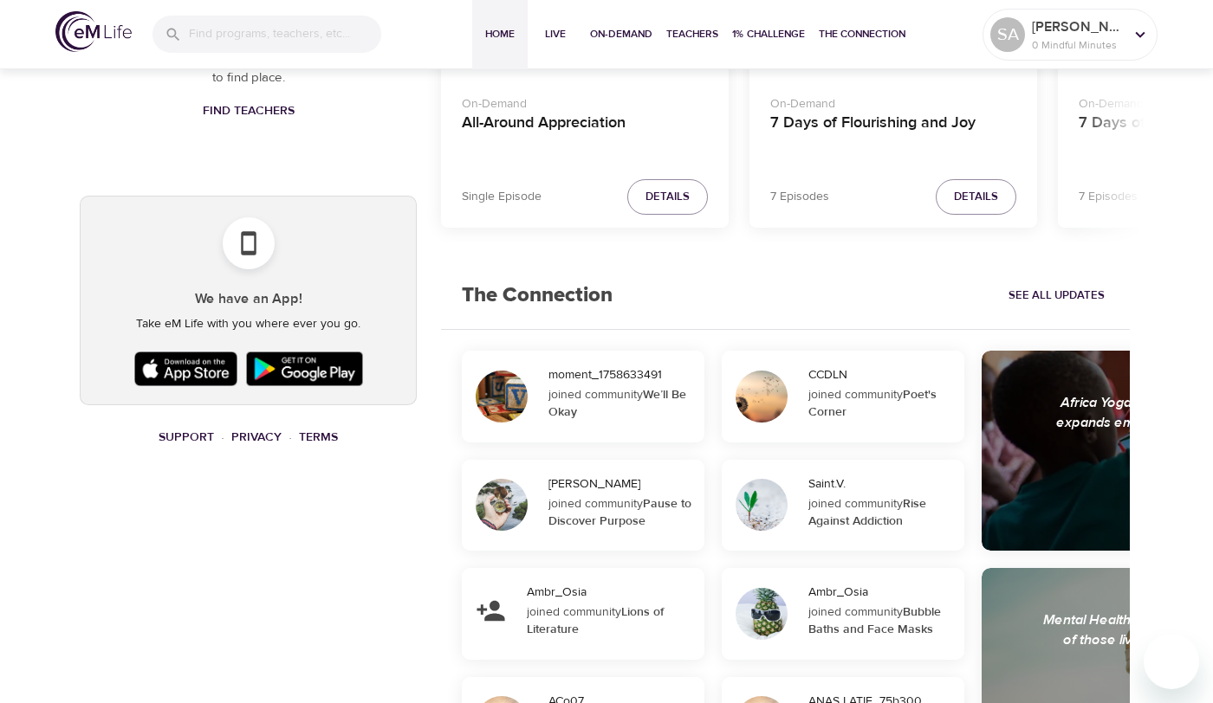
click at [196, 373] on img at bounding box center [186, 368] width 113 height 43
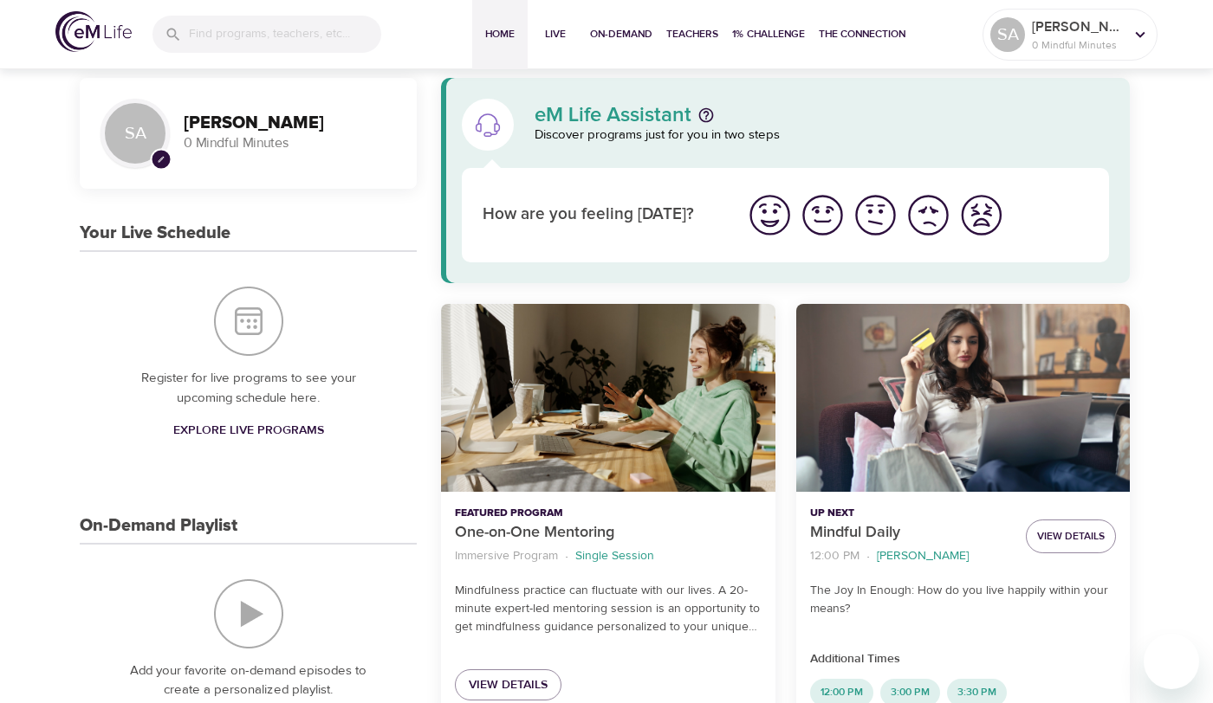
scroll to position [20, 0]
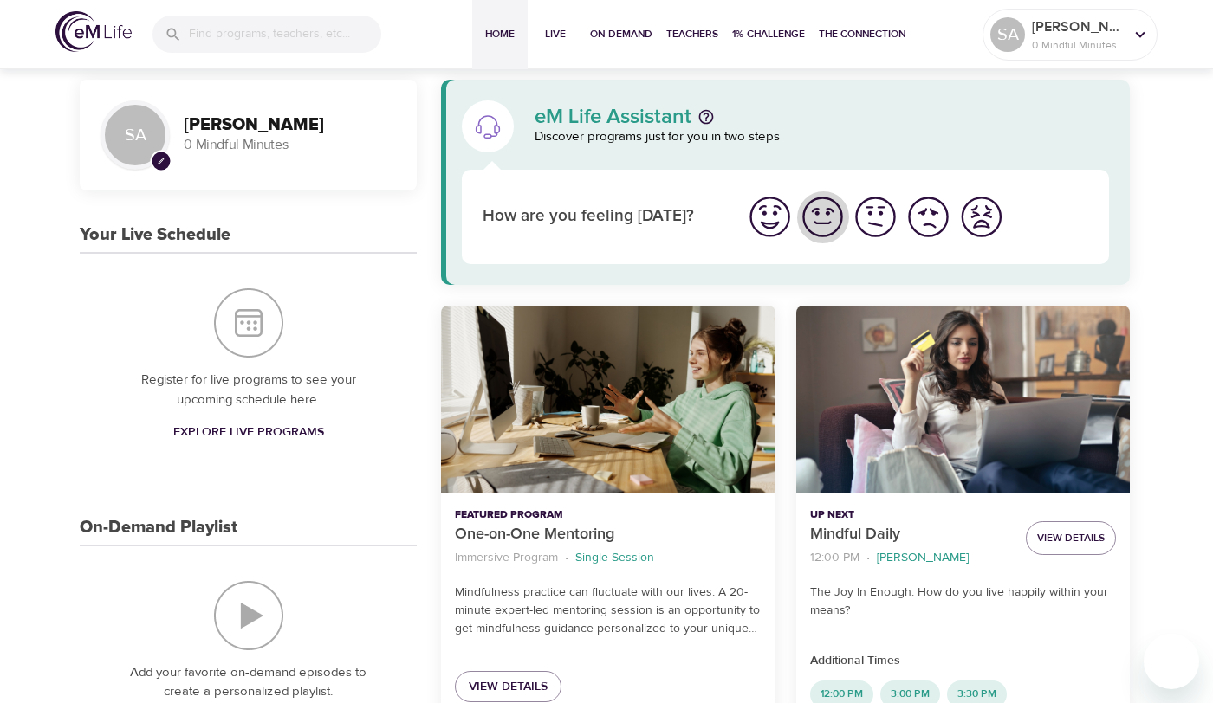
click at [823, 224] on img "I'm feeling good" at bounding box center [823, 217] width 48 height 48
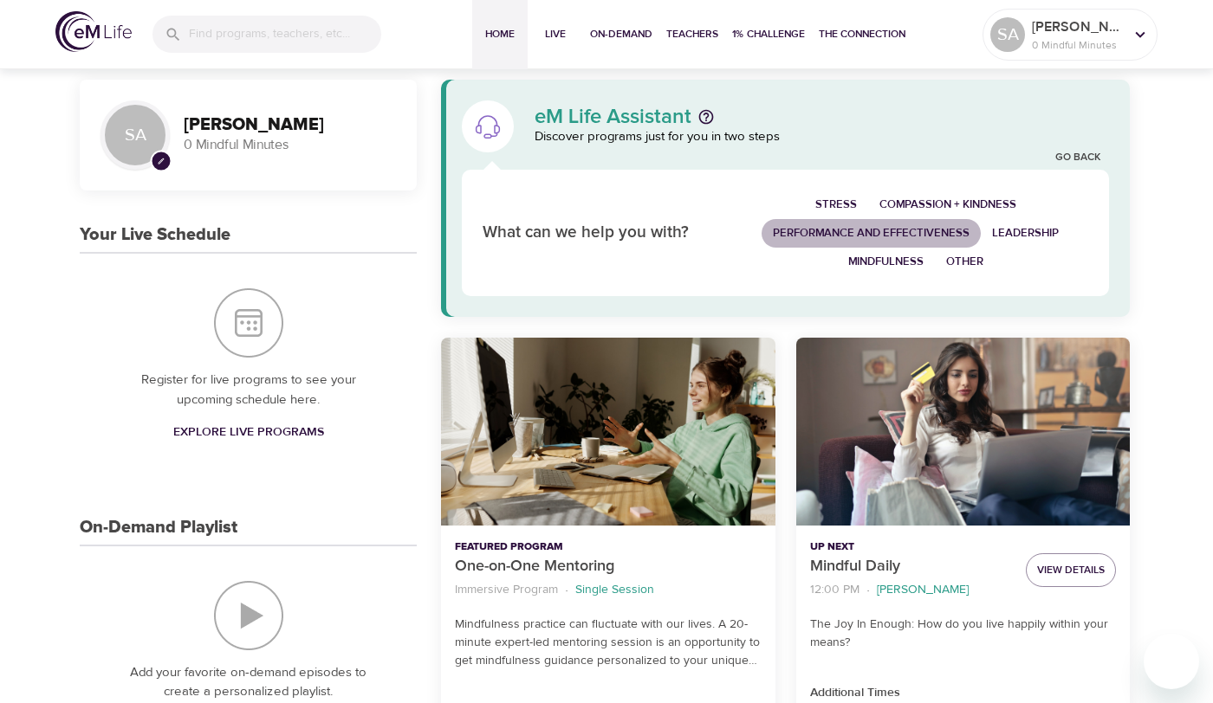
click at [835, 237] on span "Performance and Effectiveness" at bounding box center [871, 234] width 197 height 20
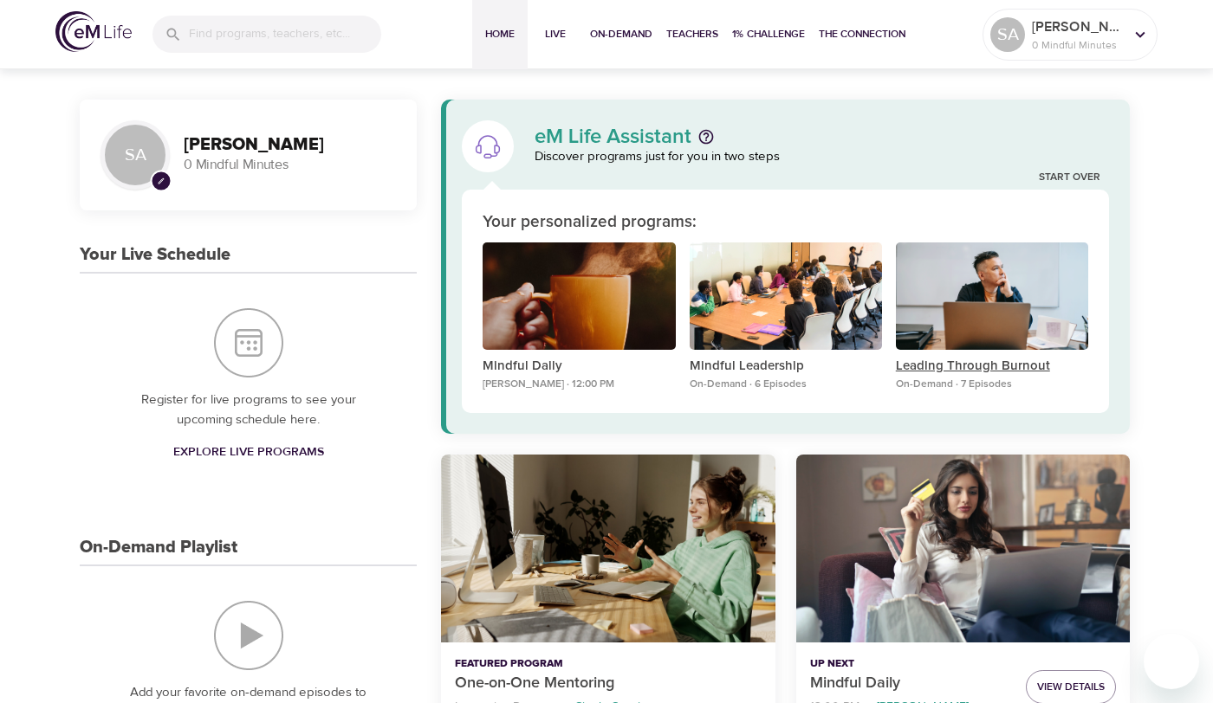
scroll to position [2, 0]
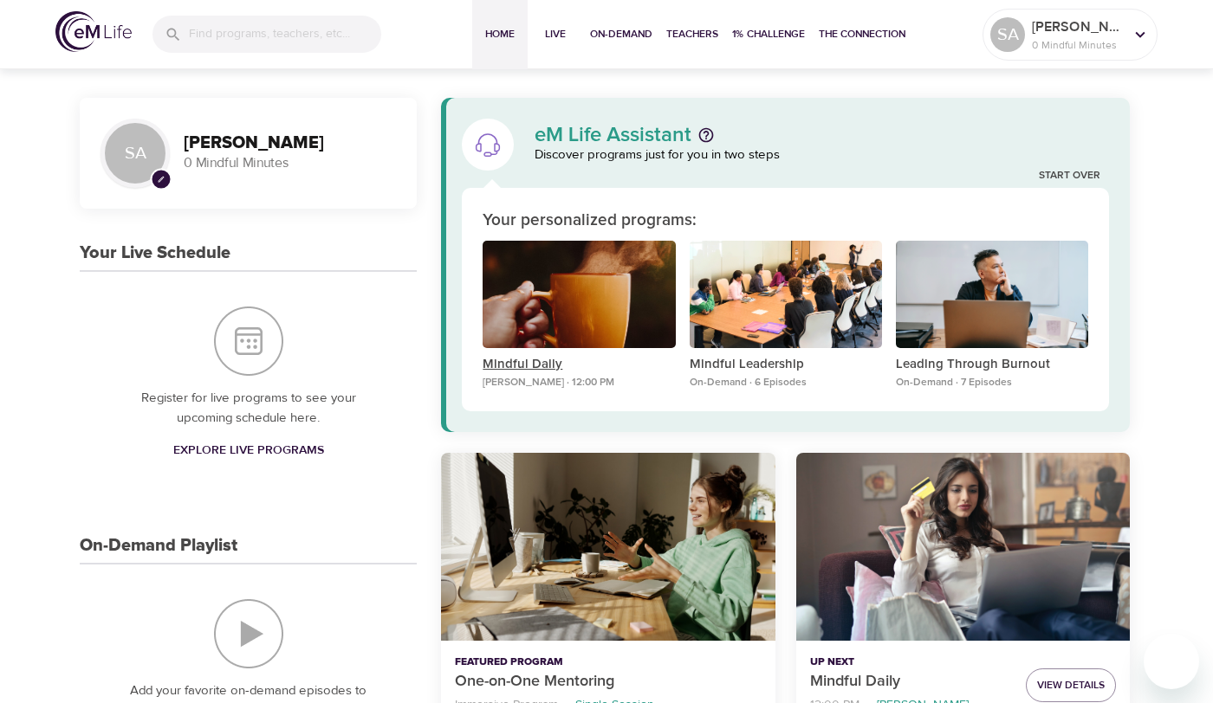
click at [522, 356] on p "Mindful Daily" at bounding box center [579, 365] width 192 height 20
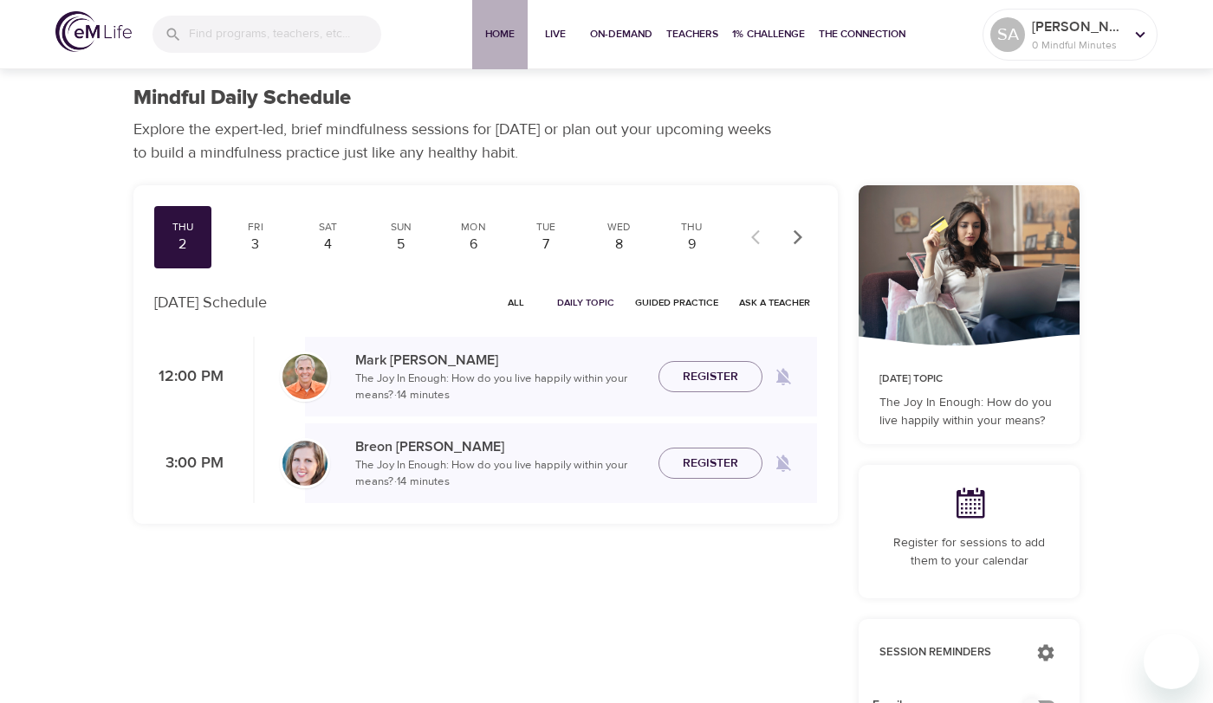
click at [503, 27] on span "Home" at bounding box center [500, 34] width 42 height 18
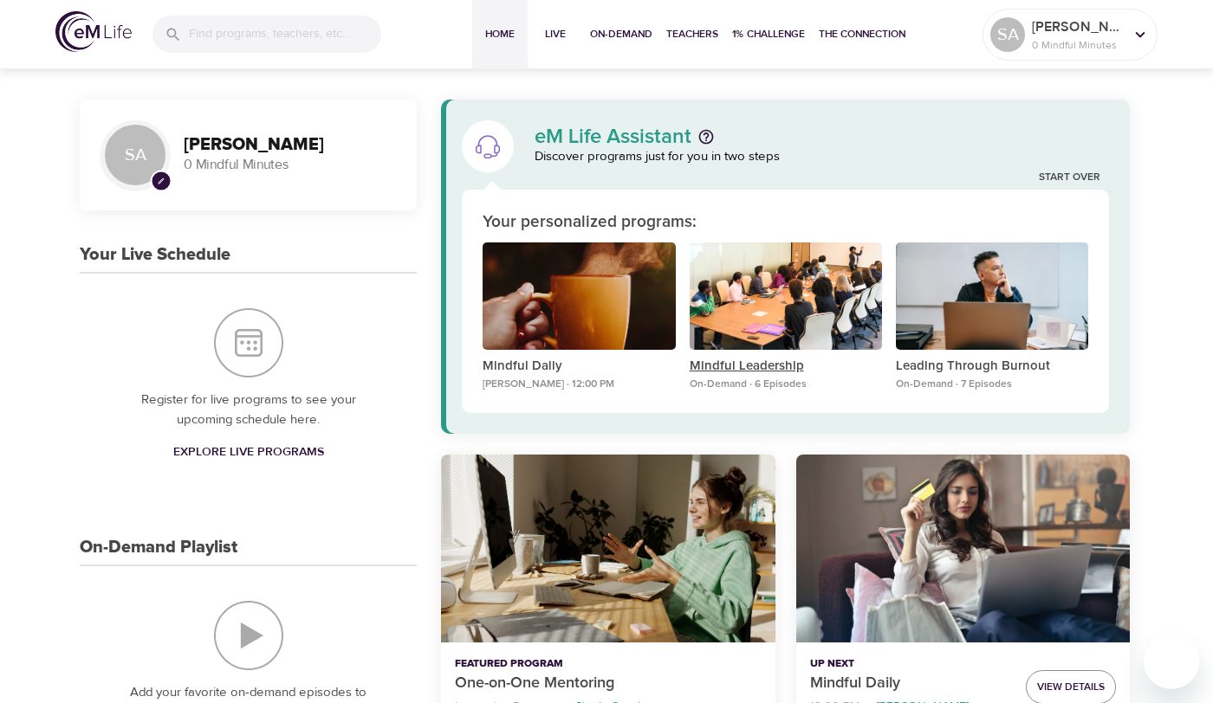
click at [733, 366] on p "Mindful Leadership" at bounding box center [786, 367] width 192 height 20
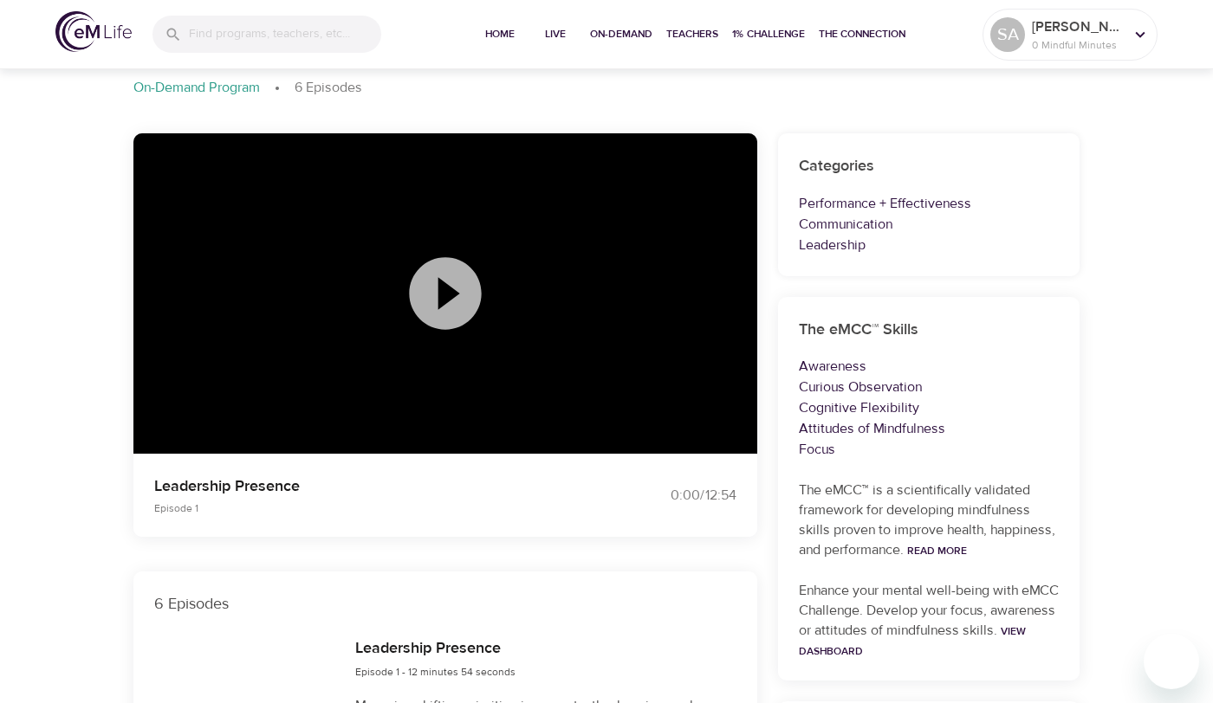
scroll to position [107, 0]
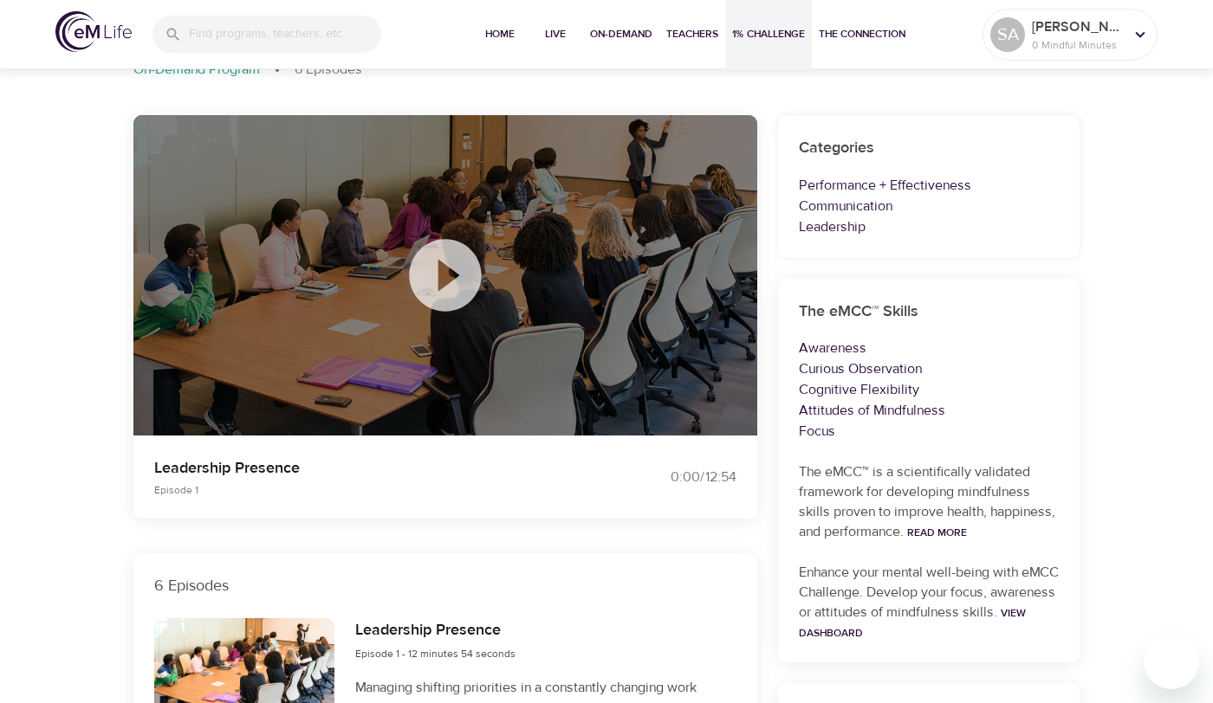
click at [767, 34] on span "1% Challenge" at bounding box center [768, 34] width 73 height 18
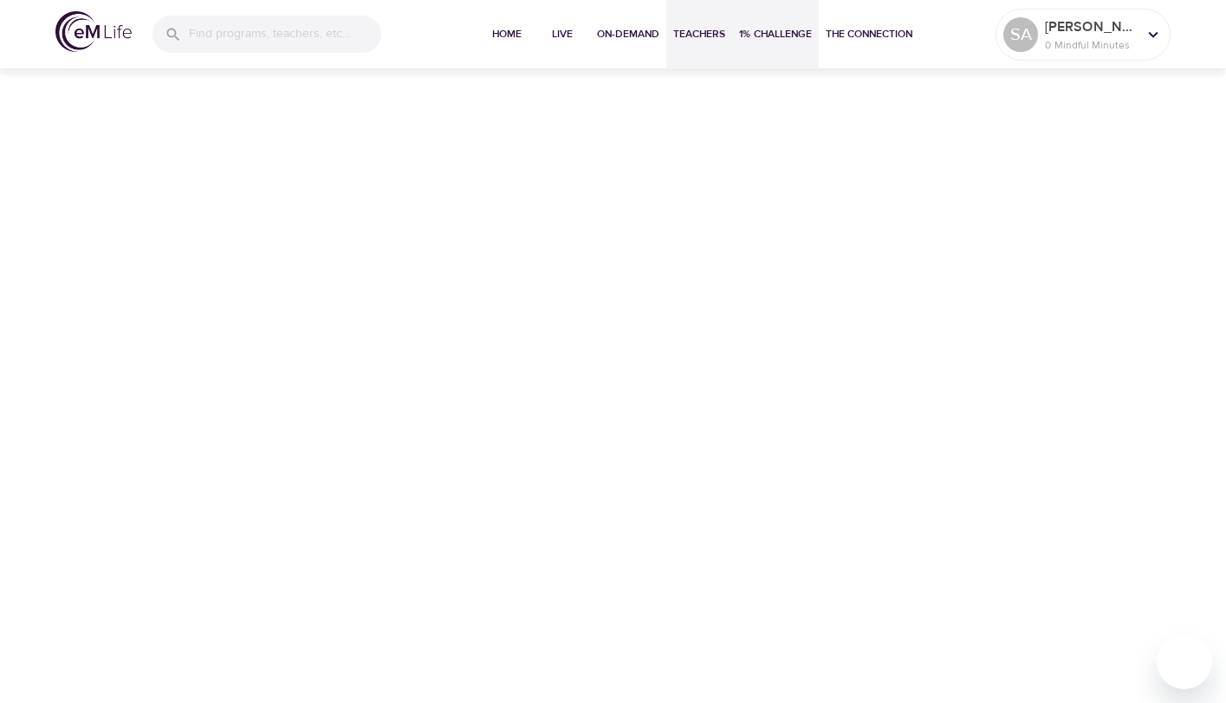
click at [708, 32] on span "Teachers" at bounding box center [699, 34] width 52 height 18
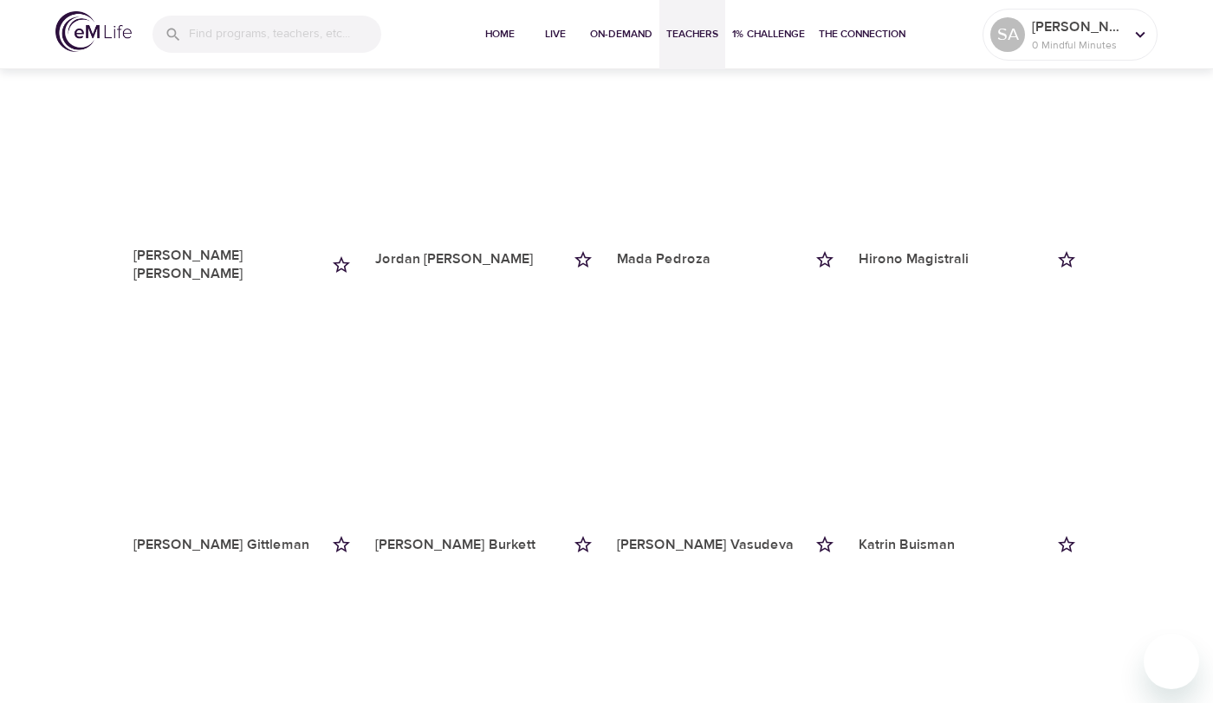
scroll to position [1734, 0]
